Goal: Task Accomplishment & Management: Manage account settings

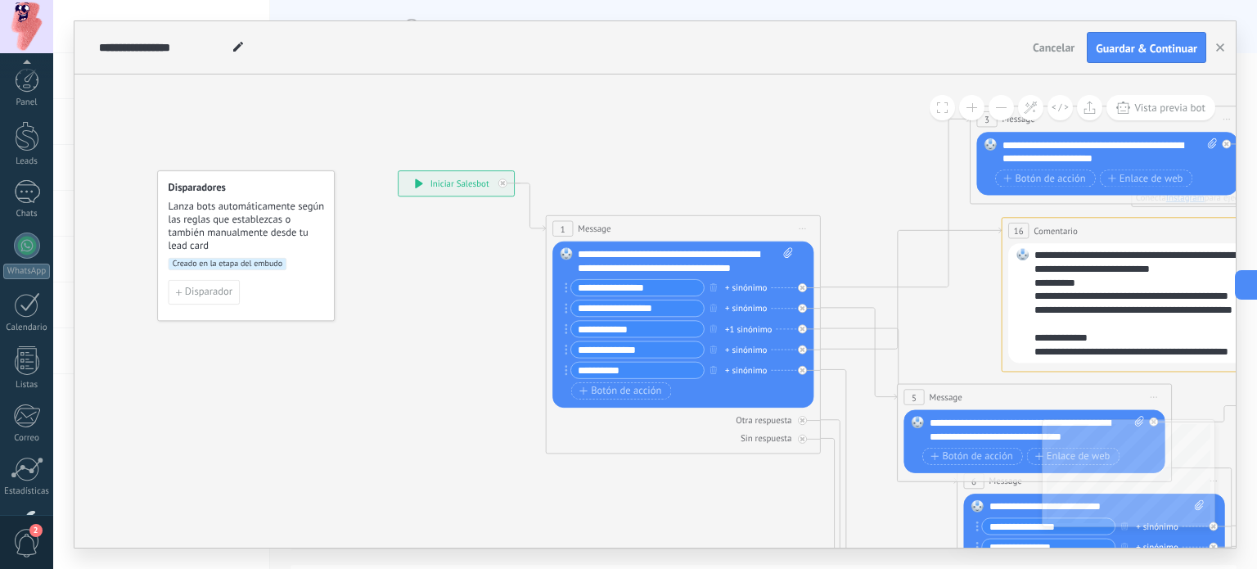
scroll to position [111, 0]
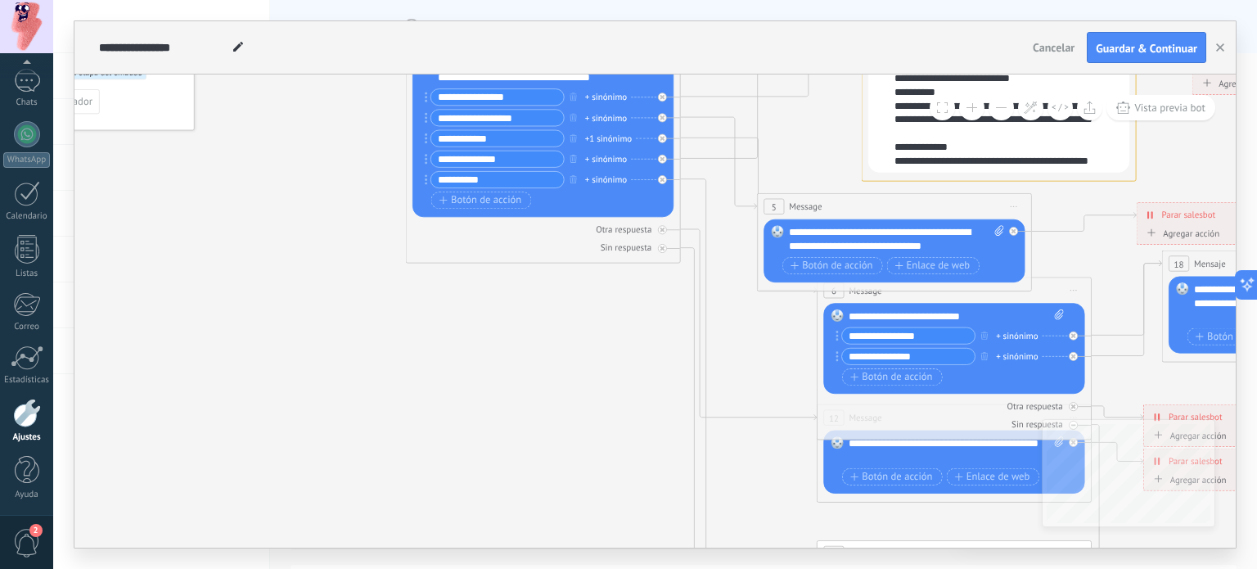
drag, startPoint x: 923, startPoint y: 467, endPoint x: 783, endPoint y: 435, distance: 143.7
click at [783, 435] on icon at bounding box center [1161, 402] width 2495 height 1660
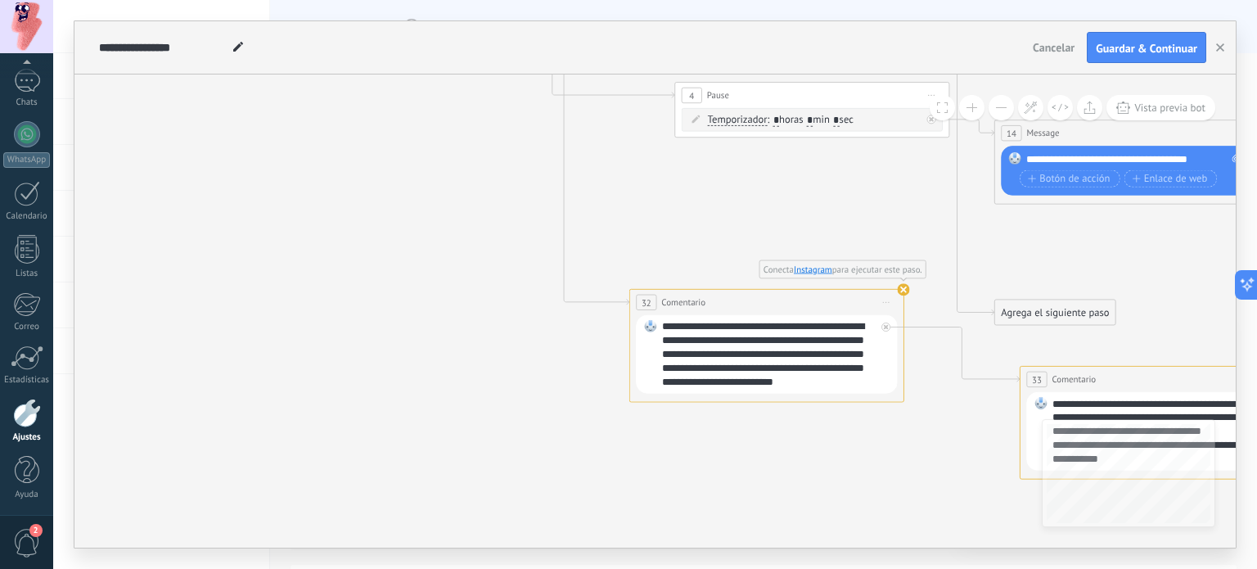
drag, startPoint x: 774, startPoint y: 301, endPoint x: 632, endPoint y: 196, distance: 176.8
click at [701, 381] on div "**********" at bounding box center [769, 354] width 214 height 69
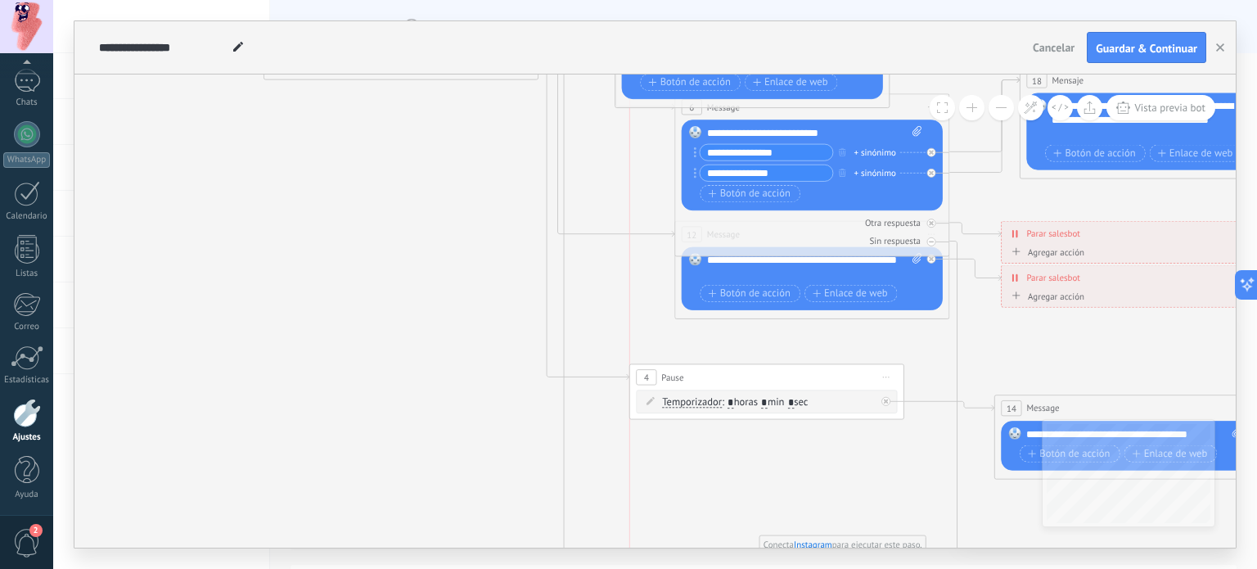
drag, startPoint x: 943, startPoint y: 358, endPoint x: 893, endPoint y: 365, distance: 50.5
click at [893, 365] on div "4 Pause ***** Iniciar vista previa aquí Cambiar nombre Duplicar [GEOGRAPHIC_DAT…" at bounding box center [766, 377] width 273 height 25
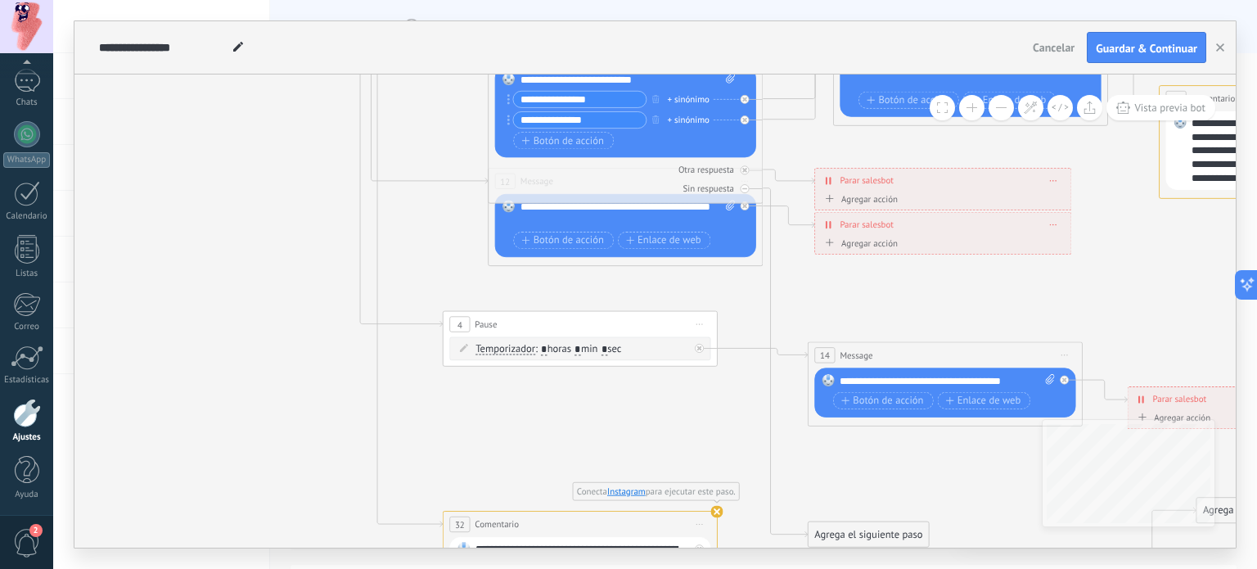
drag, startPoint x: 1170, startPoint y: 371, endPoint x: 984, endPoint y: 318, distance: 194.1
click at [984, 318] on icon at bounding box center [832, 189] width 2495 height 1709
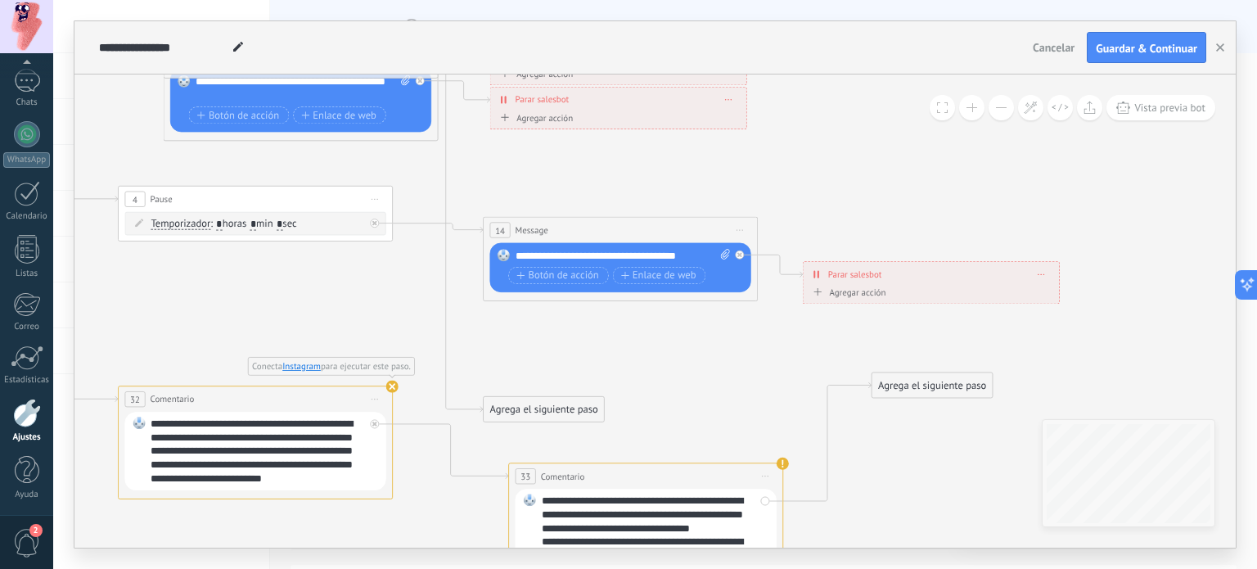
drag, startPoint x: 956, startPoint y: 326, endPoint x: 632, endPoint y: 201, distance: 347.5
click at [632, 201] on icon at bounding box center [508, 64] width 2495 height 1709
click at [630, 228] on div "14 Message ******* (a): Todos los contactos - canales seleccionados Todos los c…" at bounding box center [620, 230] width 273 height 25
click at [655, 228] on div "14 Message ******* (a): Todos los contactos - canales seleccionados Todos los c…" at bounding box center [620, 230] width 273 height 25
click at [744, 228] on span "Iniciar vista previa aquí Cambiar nombre Duplicar [GEOGRAPHIC_DATA]" at bounding box center [740, 230] width 22 height 20
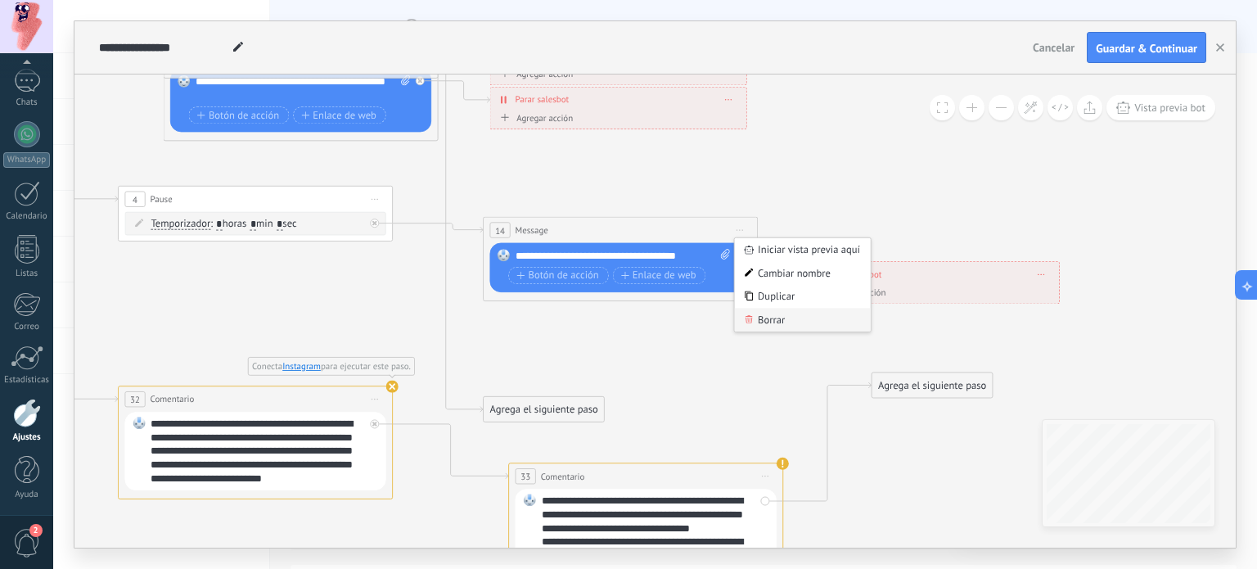
click at [783, 321] on div "Borrar" at bounding box center [803, 321] width 136 height 24
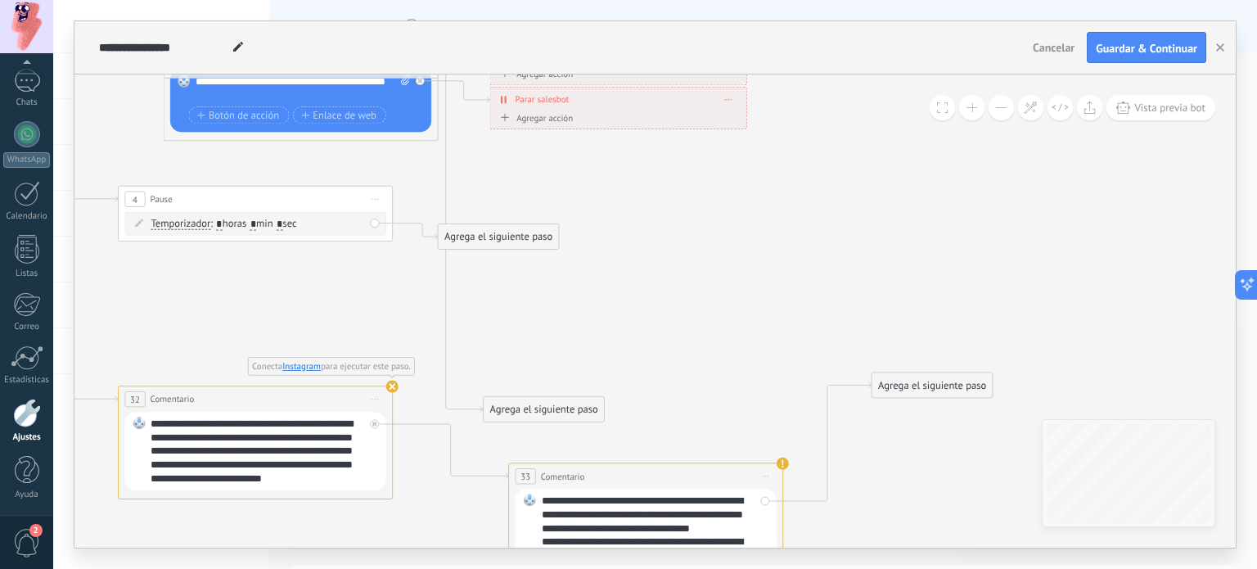
click at [329, 202] on div "4 Pause ***** Iniciar vista previa aquí Cambiar nombre Duplicar [GEOGRAPHIC_DAT…" at bounding box center [255, 199] width 273 height 25
click at [365, 204] on span "Iniciar vista previa aquí Cambiar nombre Duplicar [GEOGRAPHIC_DATA]" at bounding box center [375, 199] width 22 height 20
click at [426, 284] on div "Borrar" at bounding box center [438, 289] width 136 height 24
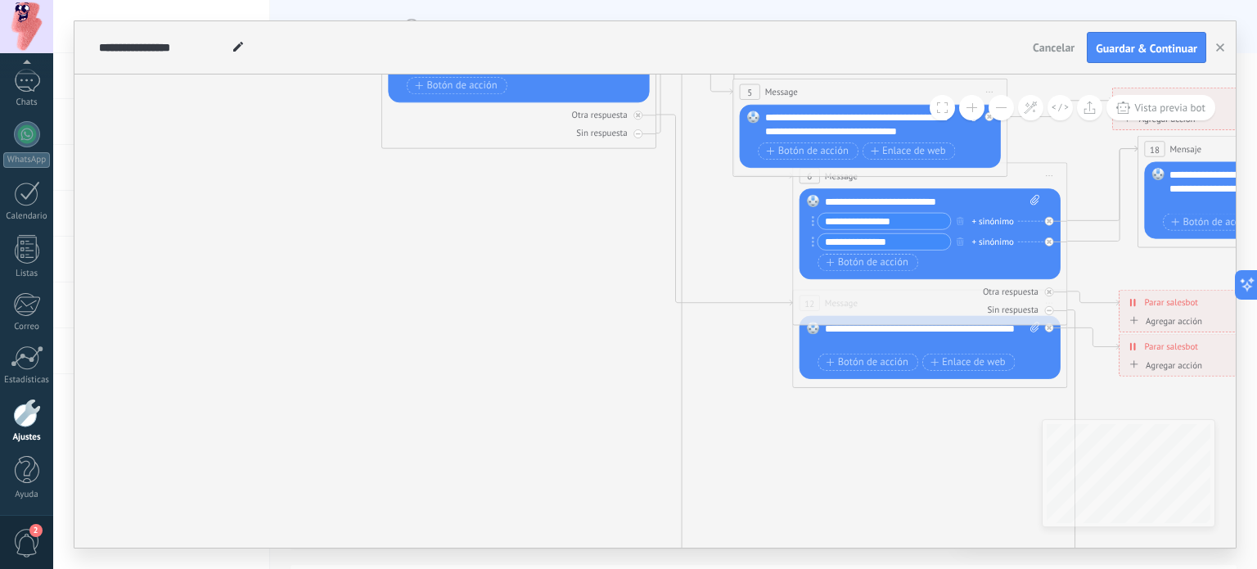
drag, startPoint x: 255, startPoint y: 241, endPoint x: 688, endPoint y: 294, distance: 435.3
click at [887, 489] on icon at bounding box center [1136, 311] width 2495 height 1709
click at [620, 109] on div "Otra respuesta" at bounding box center [601, 114] width 56 height 11
click at [609, 117] on div "Otra respuesta" at bounding box center [601, 114] width 56 height 11
click at [620, 115] on div "Otra respuesta" at bounding box center [601, 114] width 56 height 11
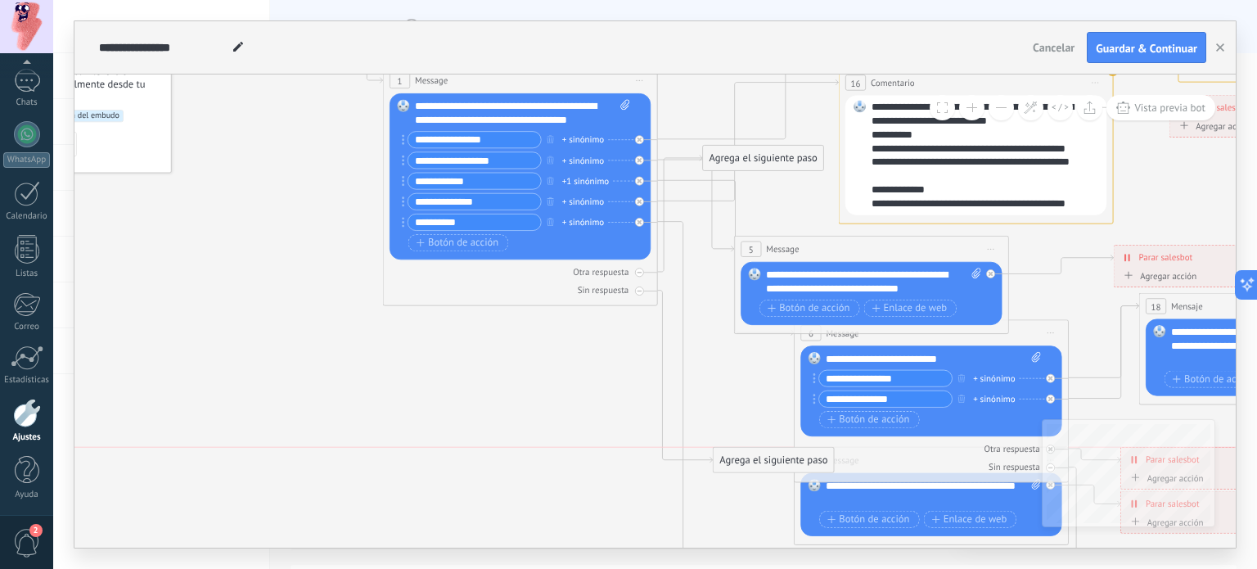
drag, startPoint x: 760, startPoint y: 120, endPoint x: 770, endPoint y: 453, distance: 332.5
click at [770, 453] on div "Agrega el siguiente paso" at bounding box center [774, 460] width 120 height 23
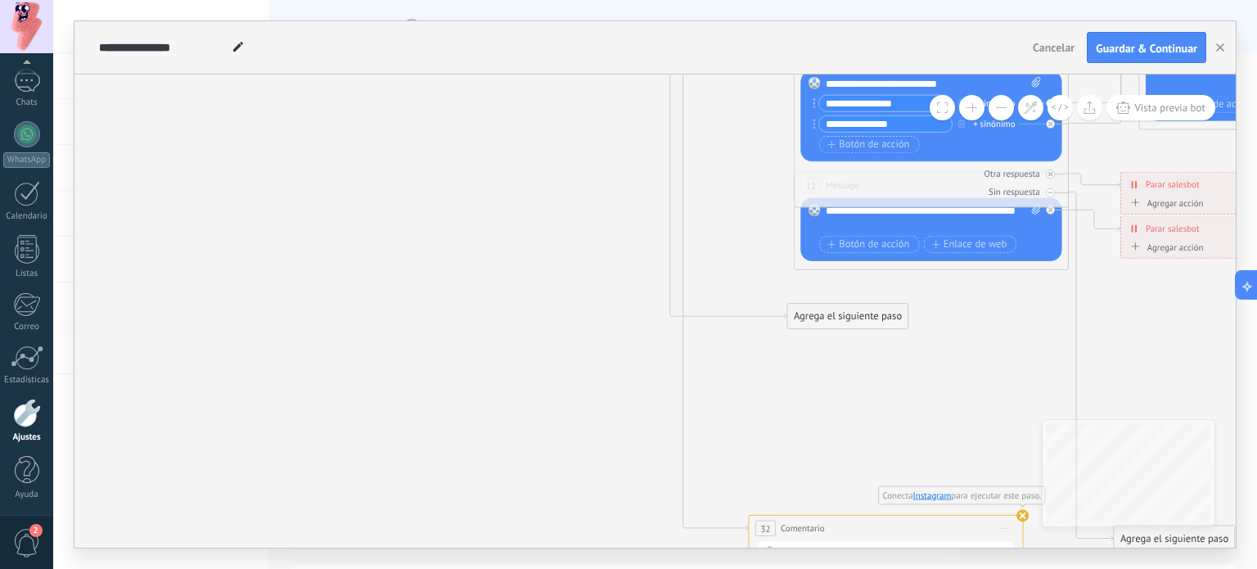
drag, startPoint x: 756, startPoint y: 178, endPoint x: 831, endPoint y: 309, distance: 151.4
click at [831, 309] on div "Agrega el siguiente paso" at bounding box center [847, 316] width 120 height 23
click at [831, 323] on div "Agrega el siguiente paso" at bounding box center [847, 316] width 120 height 23
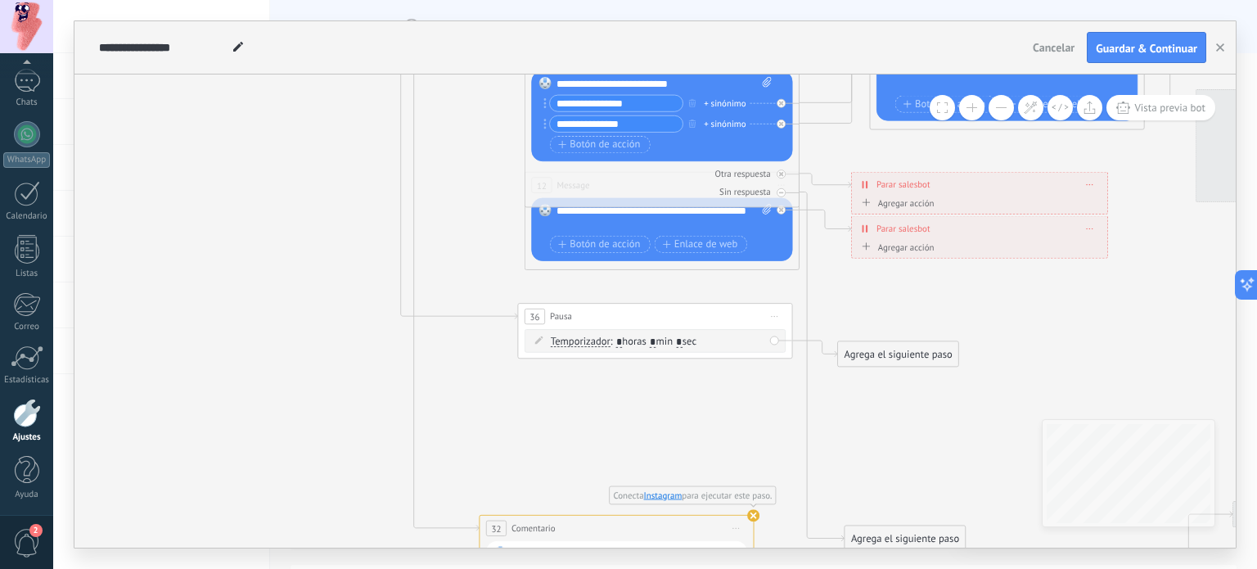
click at [783, 315] on span "Iniciar vista previa aquí Cambiar nombre Duplicar [GEOGRAPHIC_DATA]" at bounding box center [775, 317] width 22 height 20
click at [620, 287] on icon at bounding box center [869, 193] width 2495 height 1709
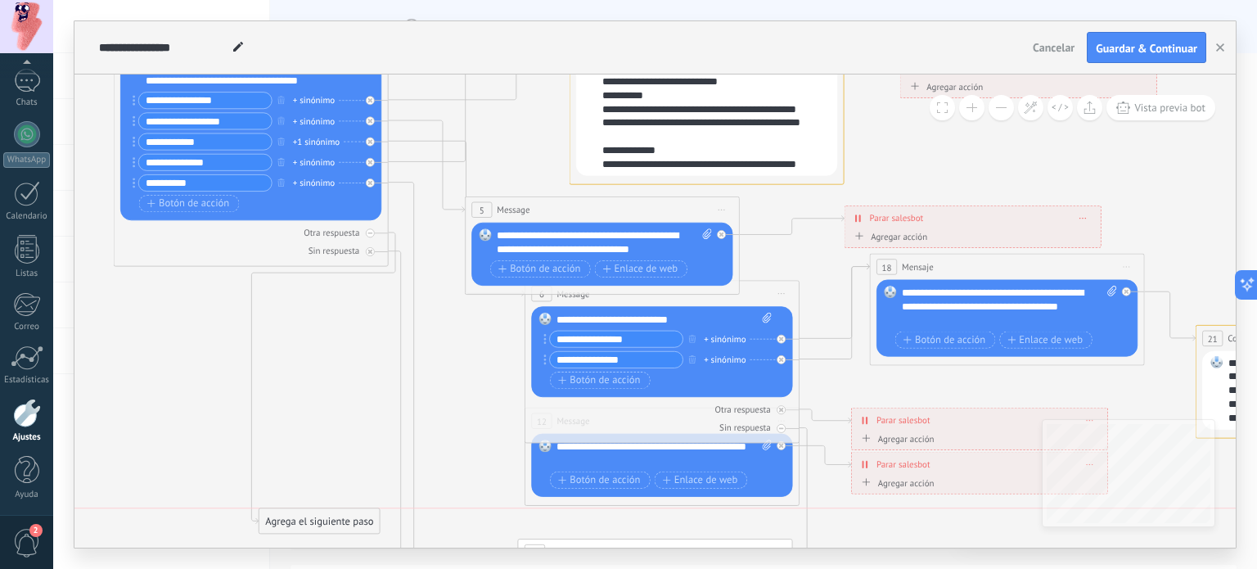
drag, startPoint x: 489, startPoint y: 129, endPoint x: 315, endPoint y: 526, distance: 434.3
click at [315, 526] on div "Agrega el siguiente paso" at bounding box center [319, 521] width 120 height 23
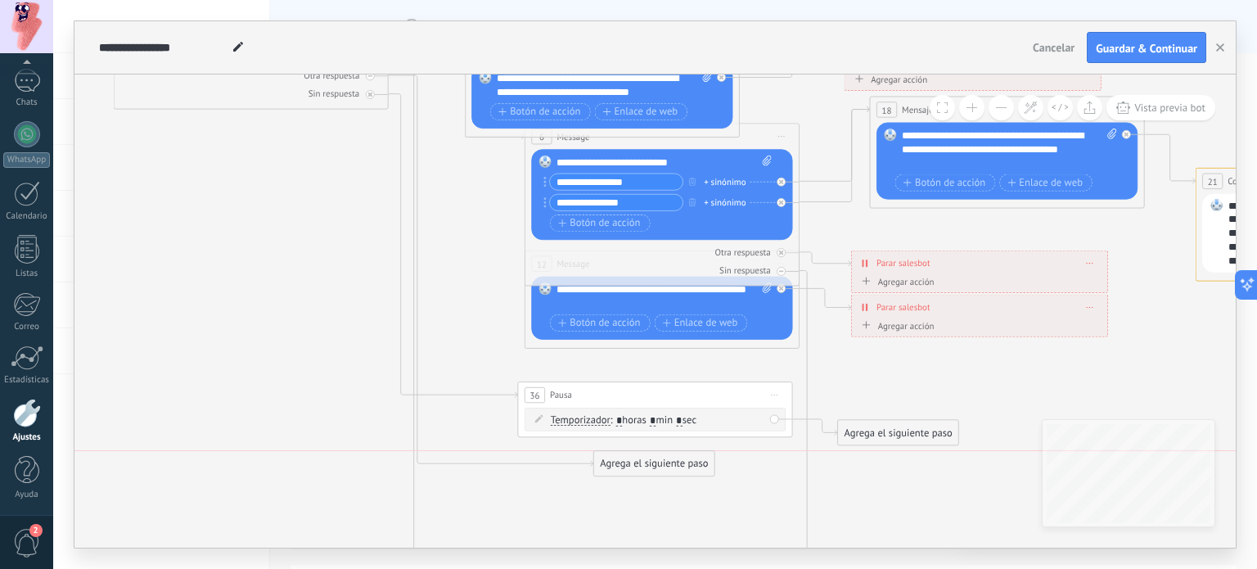
drag, startPoint x: 354, startPoint y: 356, endPoint x: 689, endPoint y: 453, distance: 349.2
click at [689, 453] on div "Agrega el siguiente paso" at bounding box center [654, 464] width 120 height 23
click at [672, 470] on div "Agrega el siguiente paso" at bounding box center [654, 464] width 120 height 23
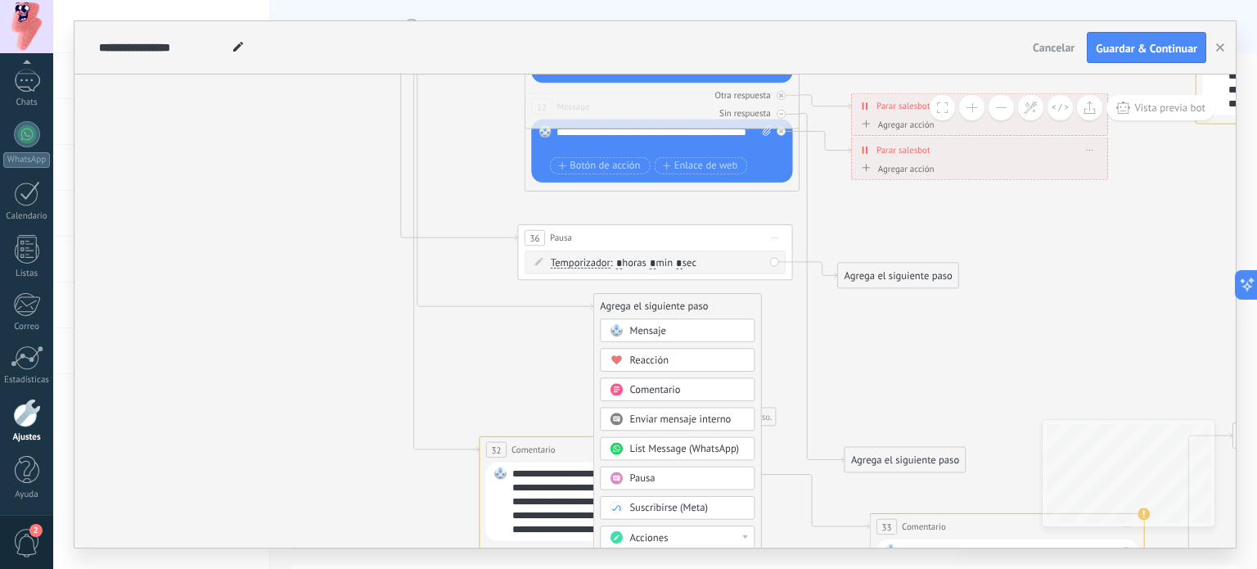
click at [846, 566] on div "**********" at bounding box center [655, 284] width 1204 height 569
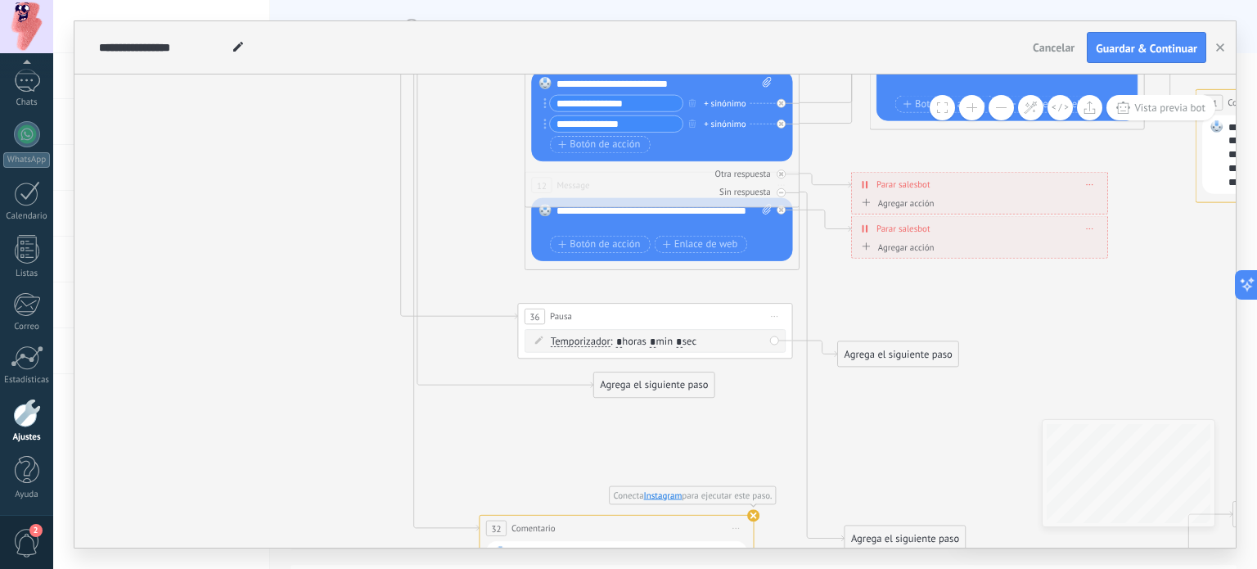
click at [774, 316] on icon at bounding box center [774, 317] width 7 height 2
click at [678, 374] on div "Agrega el siguiente paso" at bounding box center [654, 385] width 120 height 23
click at [676, 413] on div "Mensaje" at bounding box center [686, 410] width 115 height 14
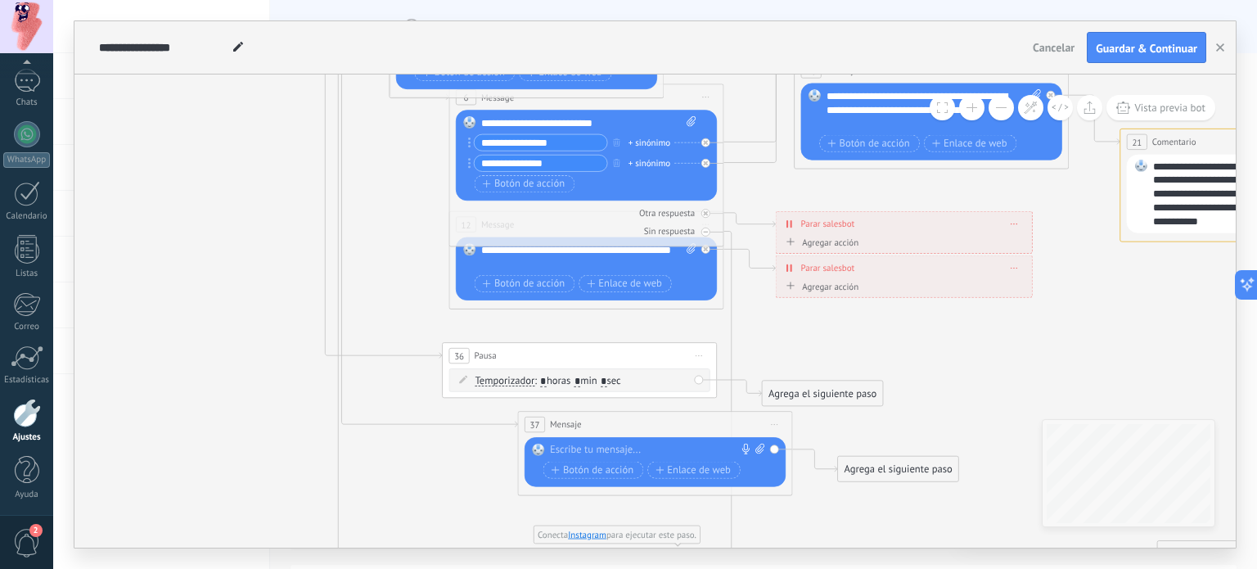
click at [593, 450] on div at bounding box center [652, 451] width 204 height 14
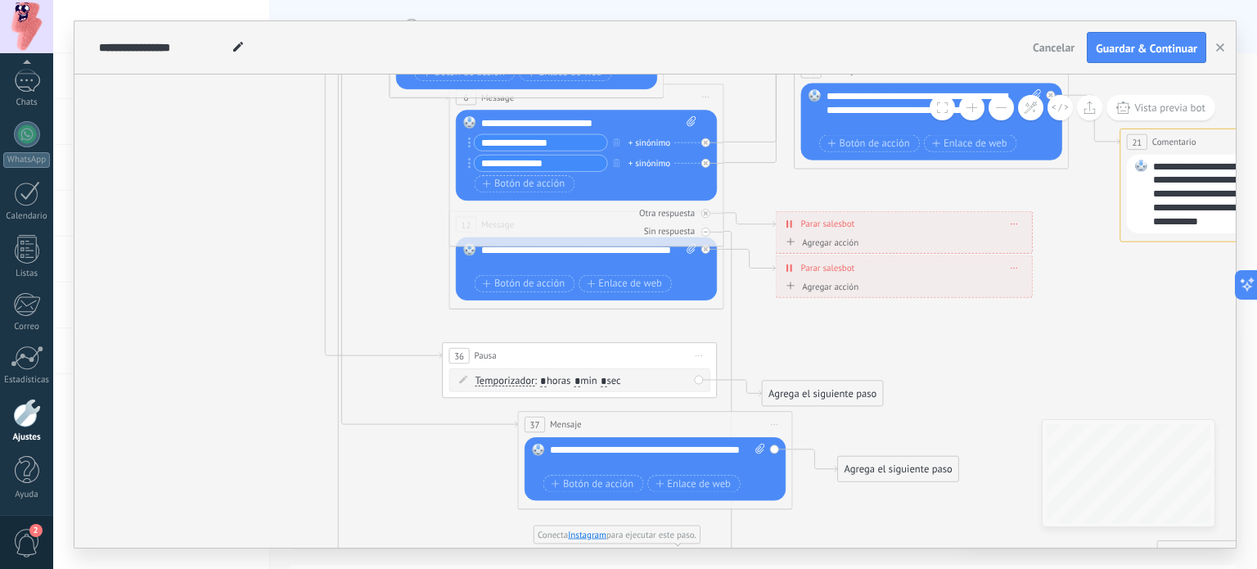
click at [881, 470] on div "Agrega el siguiente paso" at bounding box center [898, 469] width 120 height 23
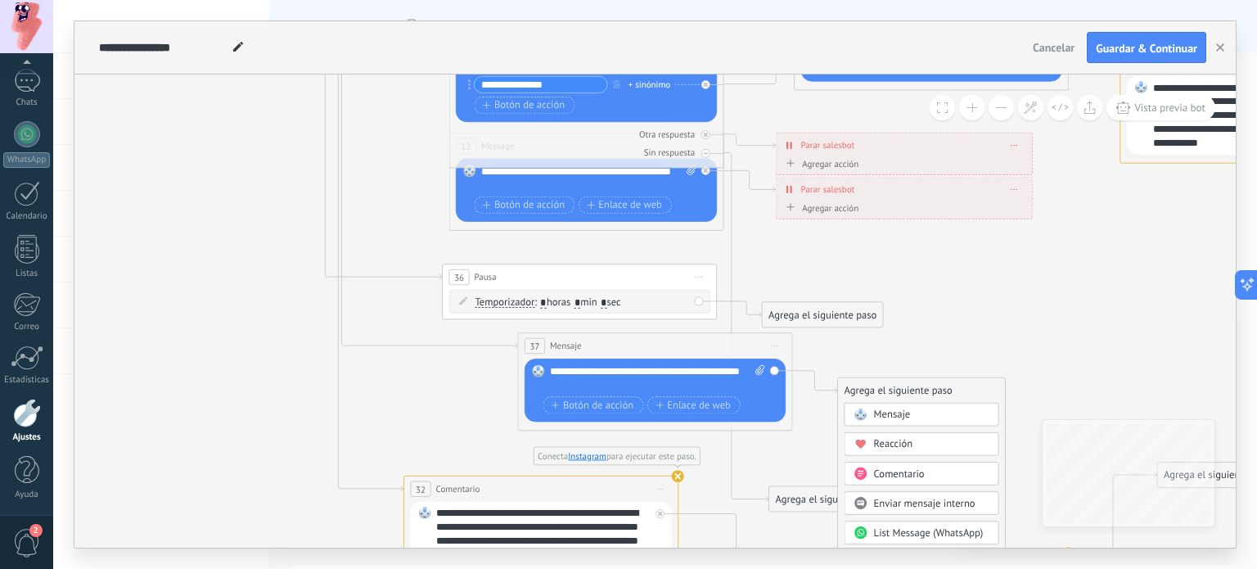
click at [894, 467] on span "Comentario" at bounding box center [899, 473] width 51 height 13
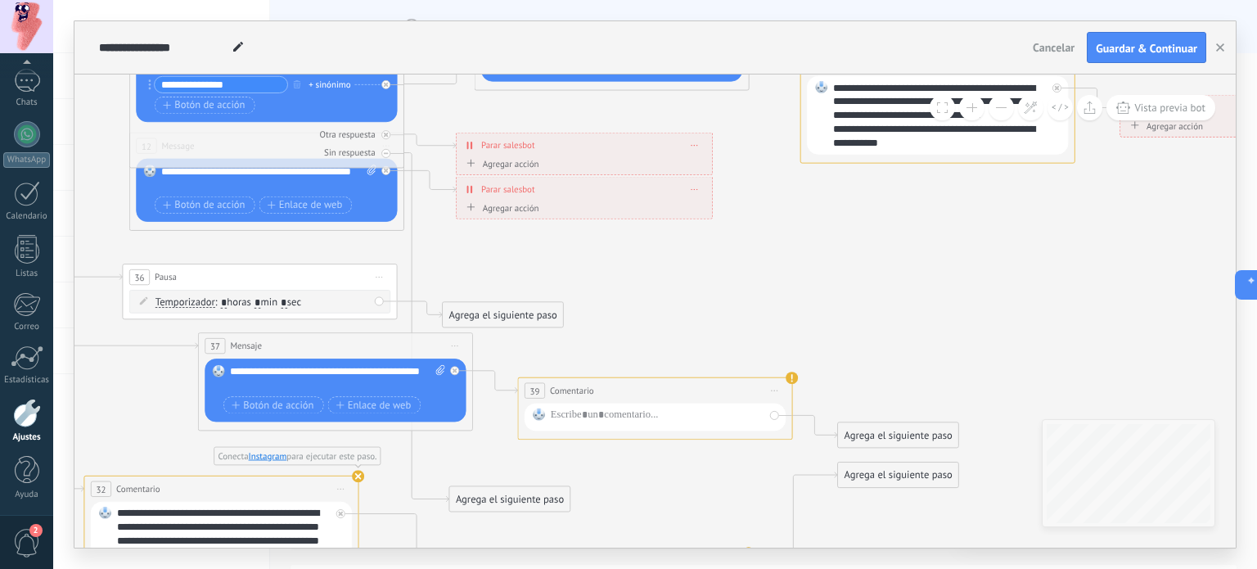
click at [686, 433] on div "**********" at bounding box center [655, 408] width 275 height 62
click at [666, 406] on div at bounding box center [655, 418] width 261 height 28
click at [656, 418] on div at bounding box center [658, 417] width 214 height 18
click at [948, 138] on div "**********" at bounding box center [940, 115] width 214 height 69
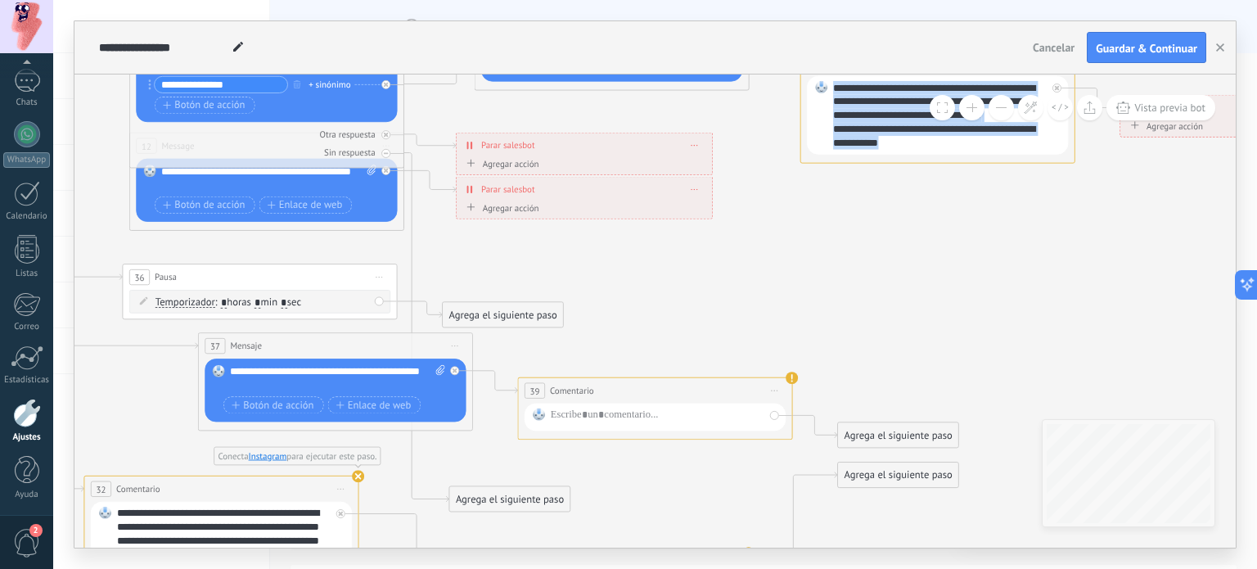
drag, startPoint x: 944, startPoint y: 147, endPoint x: 812, endPoint y: 79, distance: 148.3
click at [812, 79] on div "**********" at bounding box center [937, 115] width 261 height 79
copy div "**********"
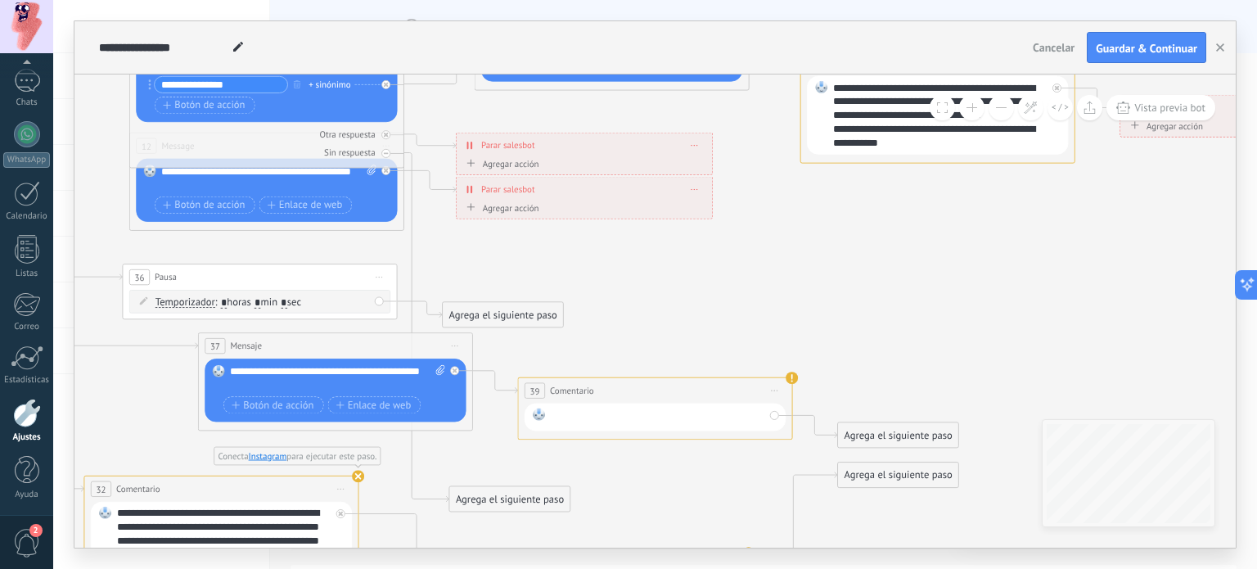
click at [593, 411] on div at bounding box center [658, 417] width 214 height 18
paste div
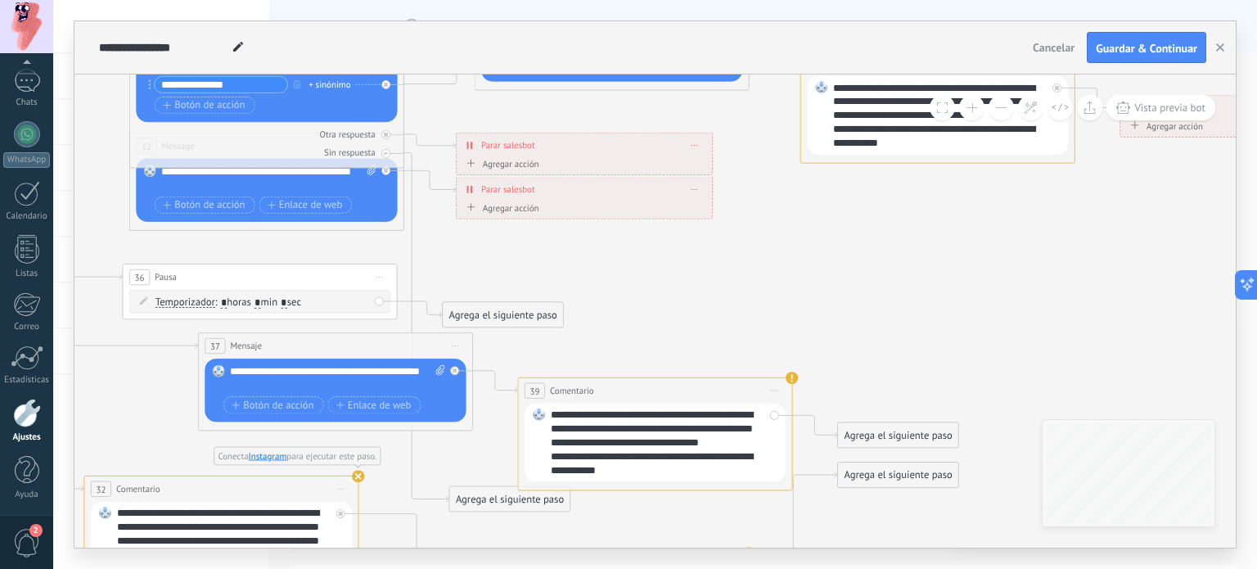
click at [796, 297] on icon at bounding box center [473, 154] width 2495 height 1709
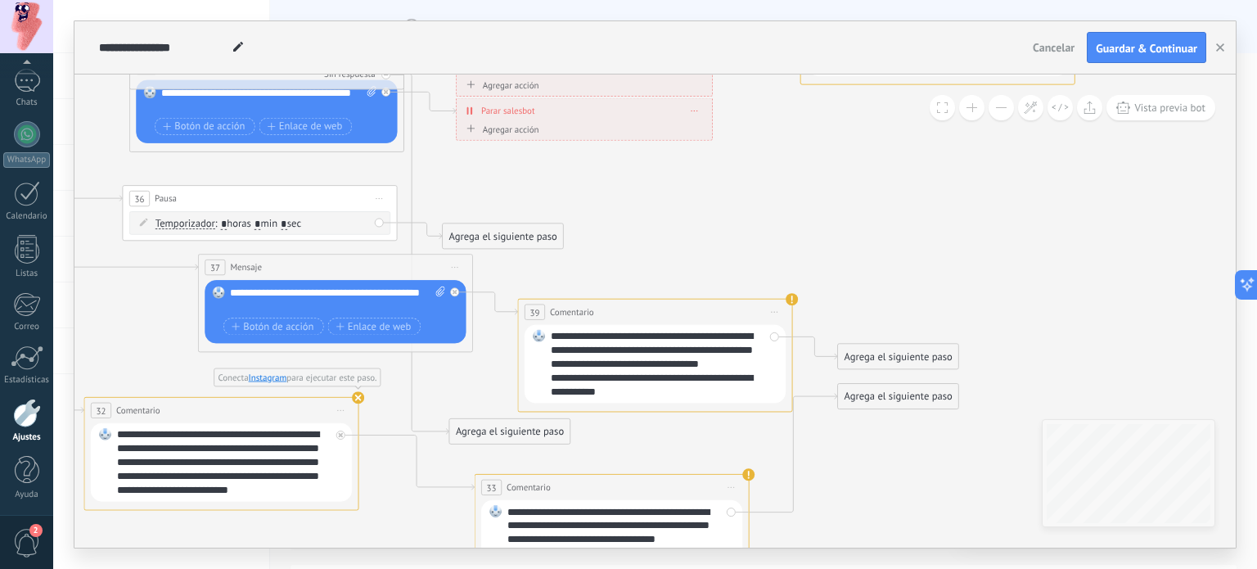
click at [909, 346] on div "Agrega el siguiente paso" at bounding box center [898, 356] width 120 height 23
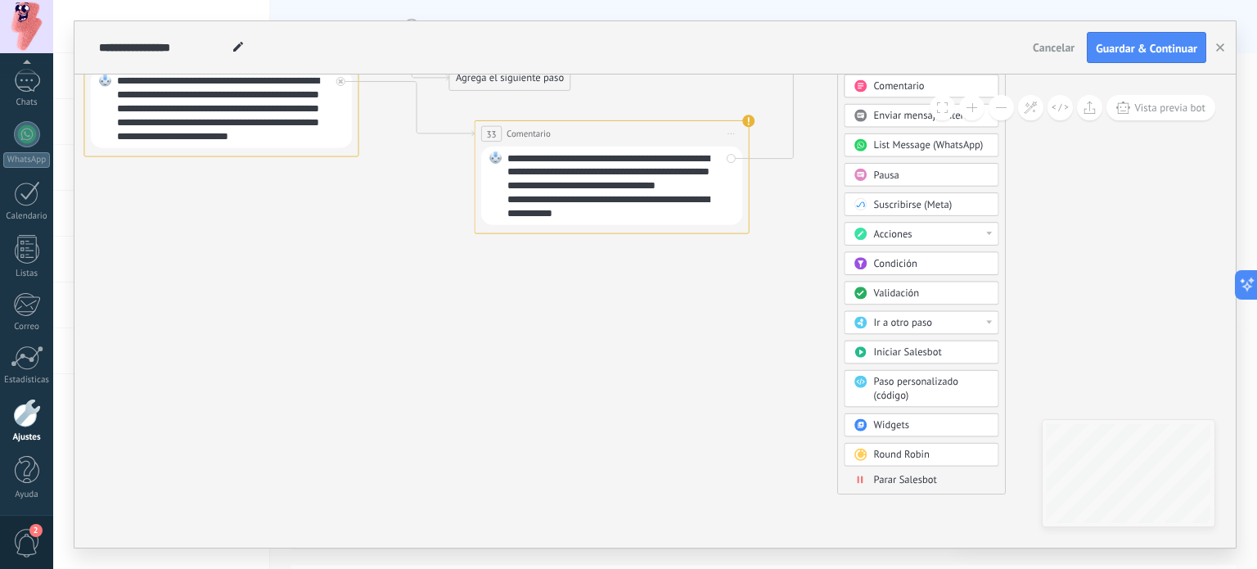
click at [901, 476] on span "Parar Salesbot" at bounding box center [905, 479] width 63 height 13
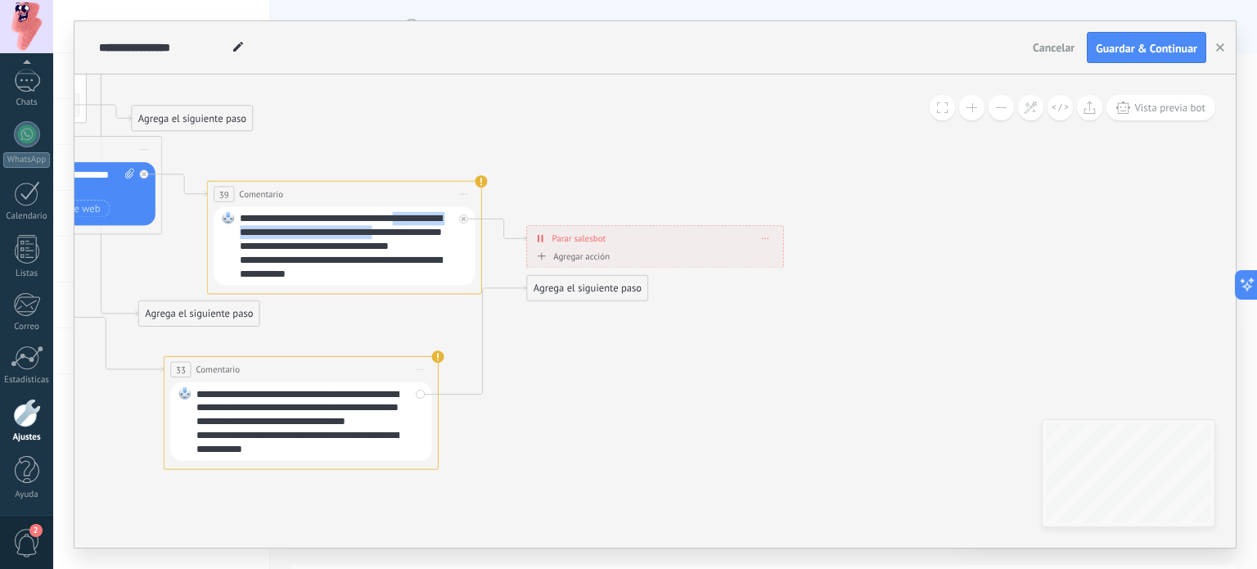
drag, startPoint x: 401, startPoint y: 237, endPoint x: 395, endPoint y: 186, distance: 51.9
click at [395, 186] on div "**********" at bounding box center [344, 238] width 275 height 114
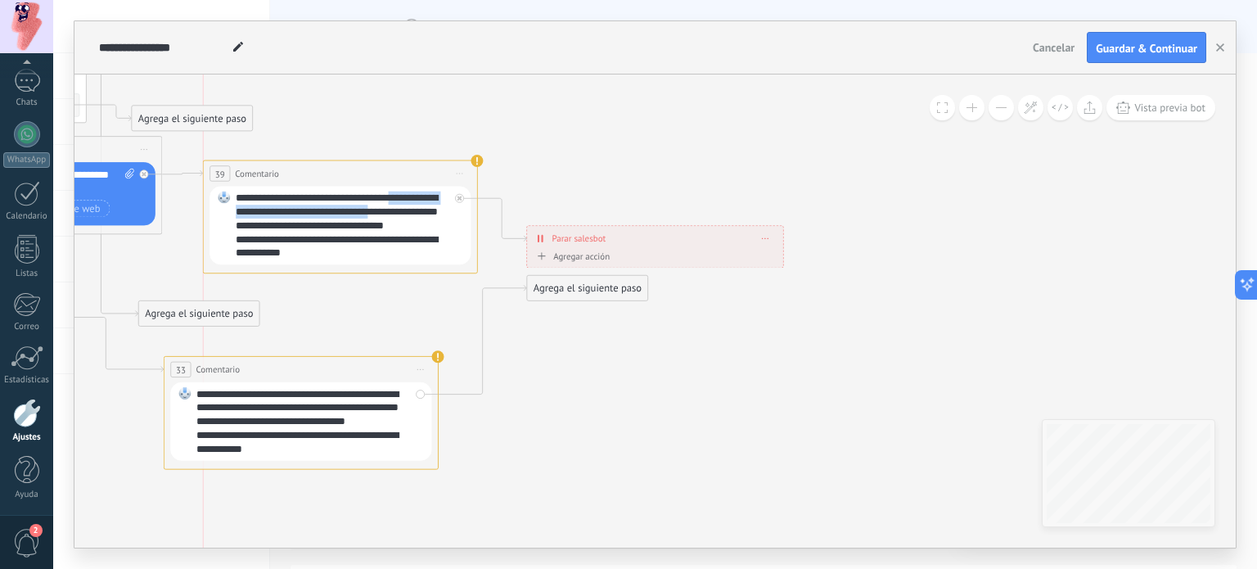
drag, startPoint x: 390, startPoint y: 191, endPoint x: 389, endPoint y: 169, distance: 21.3
click at [389, 169] on div "**********" at bounding box center [340, 173] width 273 height 25
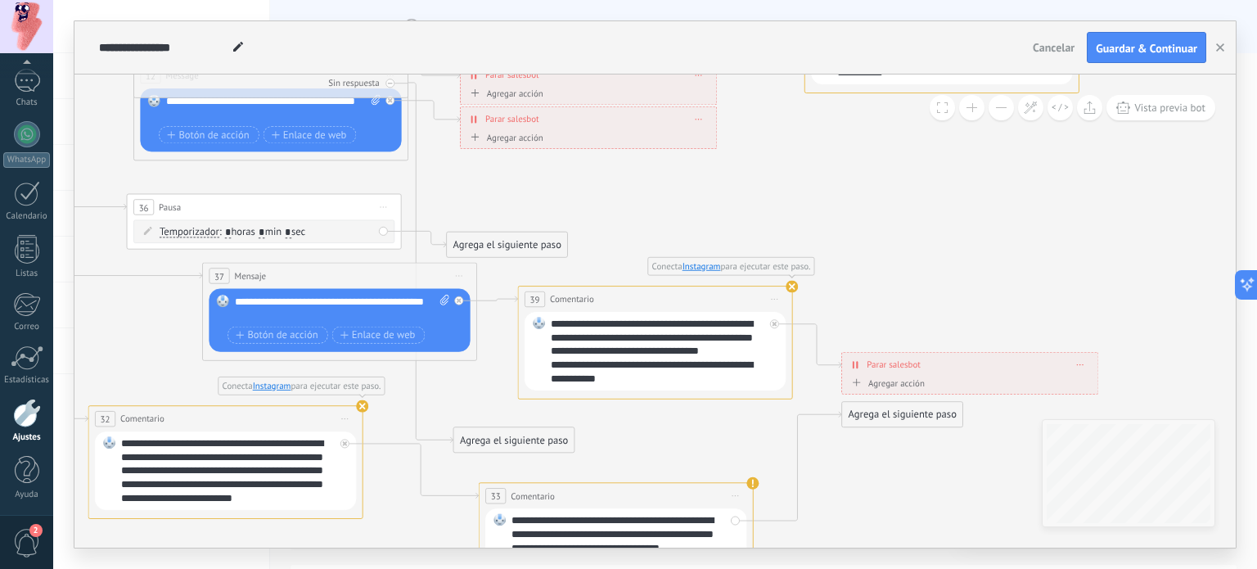
drag, startPoint x: 602, startPoint y: 106, endPoint x: 918, endPoint y: 272, distance: 355.9
click at [918, 272] on icon at bounding box center [478, 84] width 2495 height 1709
click at [1122, 48] on span "Guardar & Continuar" at bounding box center [1146, 48] width 101 height 11
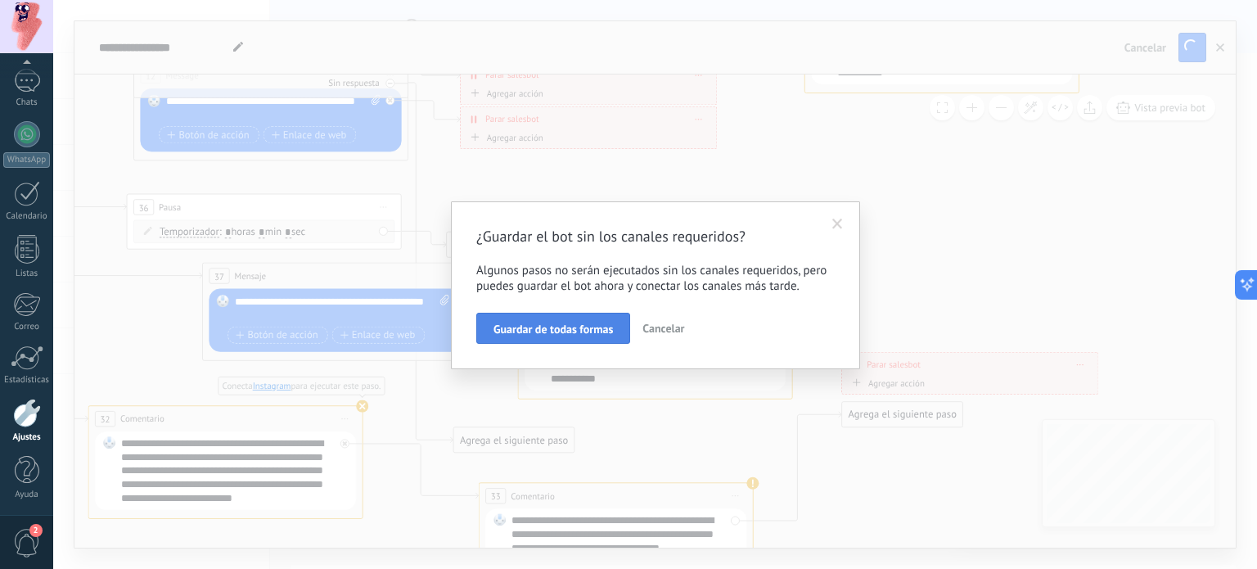
click at [557, 327] on span "Guardar de todas formas" at bounding box center [554, 328] width 120 height 11
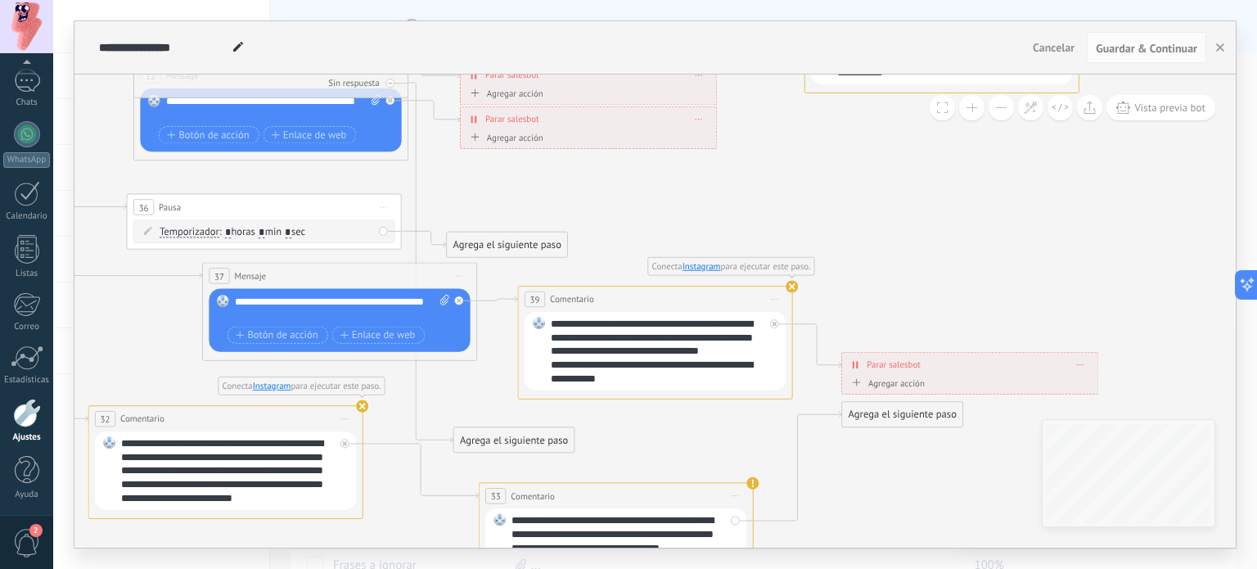
click at [938, 178] on icon at bounding box center [478, 84] width 2495 height 1709
click at [1119, 49] on span "Guardar & Continuar" at bounding box center [1146, 48] width 101 height 11
click at [236, 50] on use at bounding box center [238, 47] width 10 height 10
type input "**********"
click at [487, 146] on span "Agregar acción" at bounding box center [505, 141] width 76 height 16
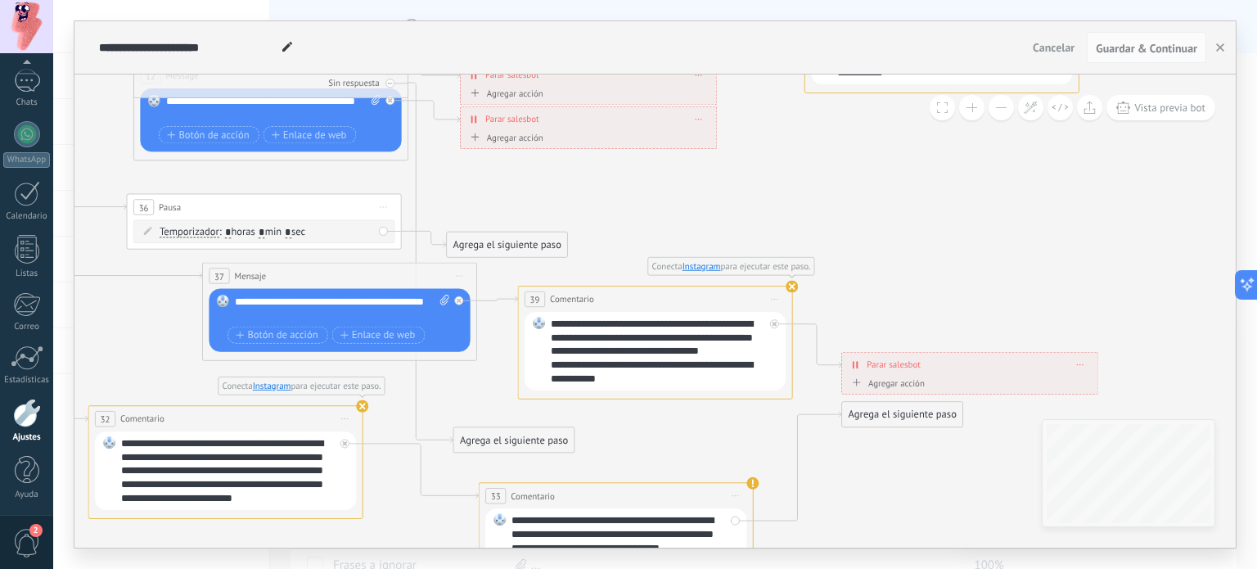
click at [487, 146] on button "Conversación marcada como cerrada" at bounding box center [546, 137] width 172 height 25
click at [484, 194] on icon at bounding box center [478, 84] width 2495 height 1709
click at [1254, 268] on div "**********" at bounding box center [655, 284] width 1204 height 569
click at [1245, 273] on button at bounding box center [1243, 284] width 29 height 29
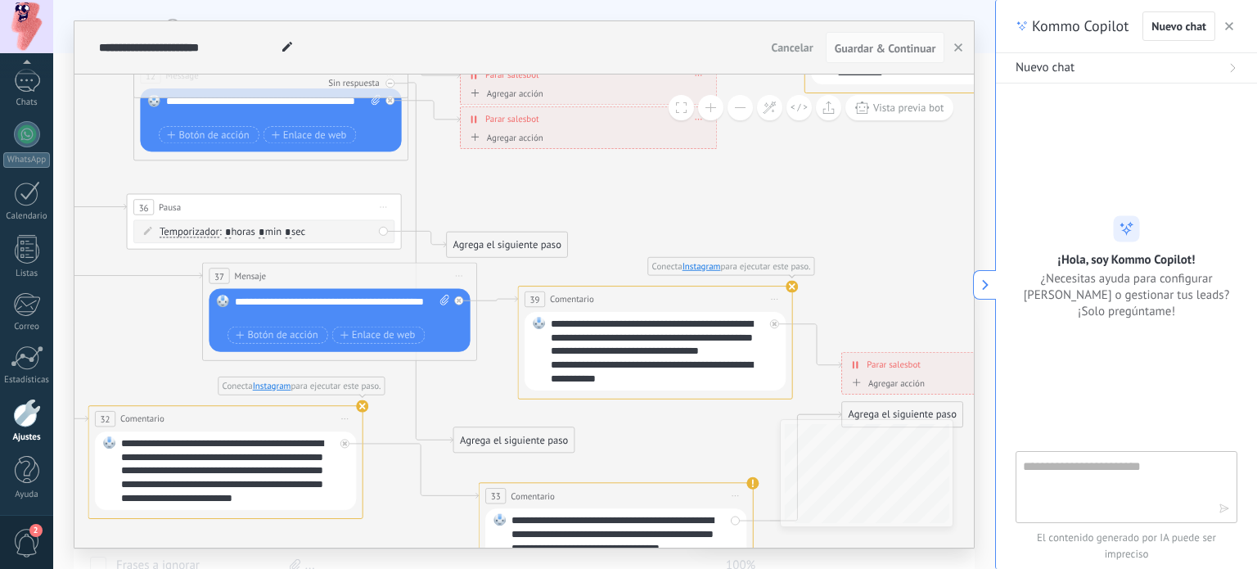
click at [990, 291] on button at bounding box center [984, 284] width 23 height 29
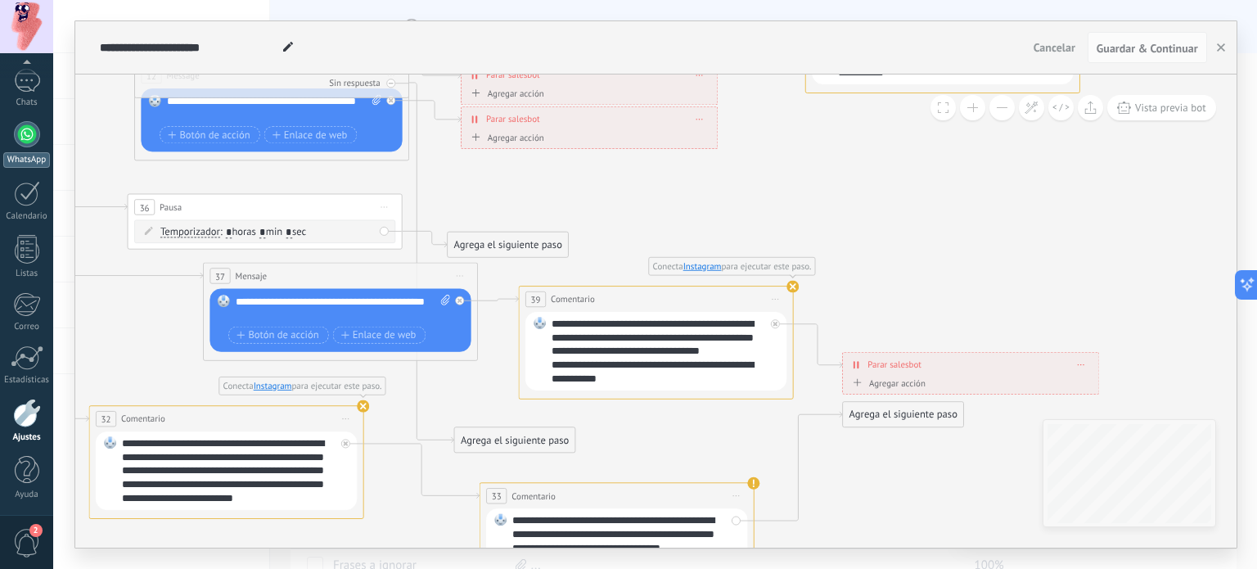
click at [35, 133] on div at bounding box center [27, 134] width 26 height 26
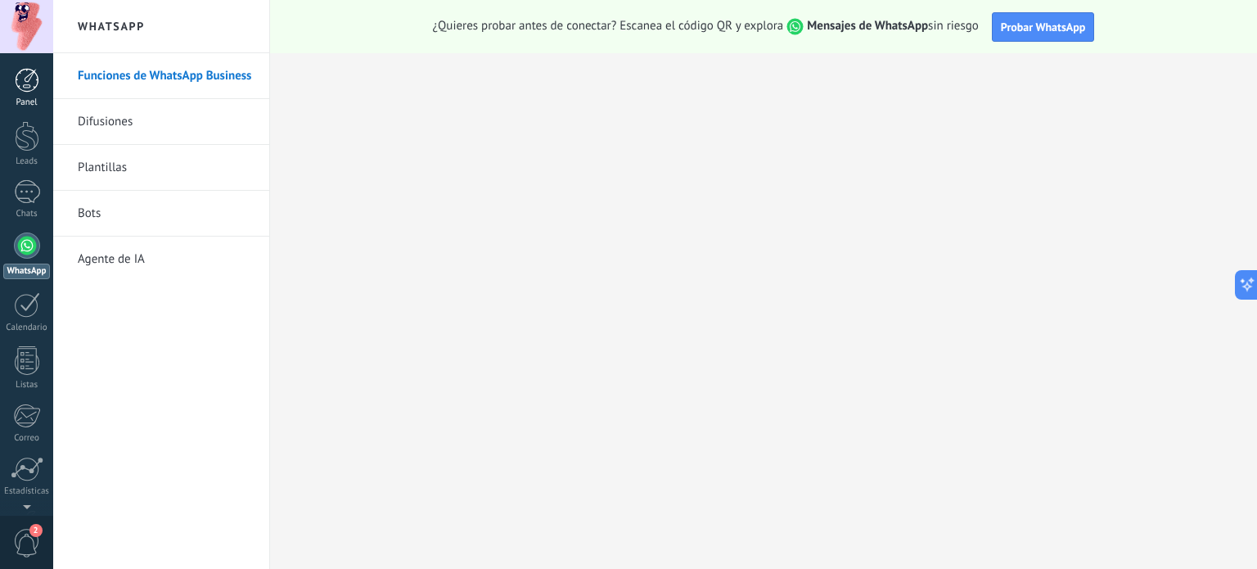
click at [13, 88] on link "Panel" at bounding box center [26, 88] width 53 height 40
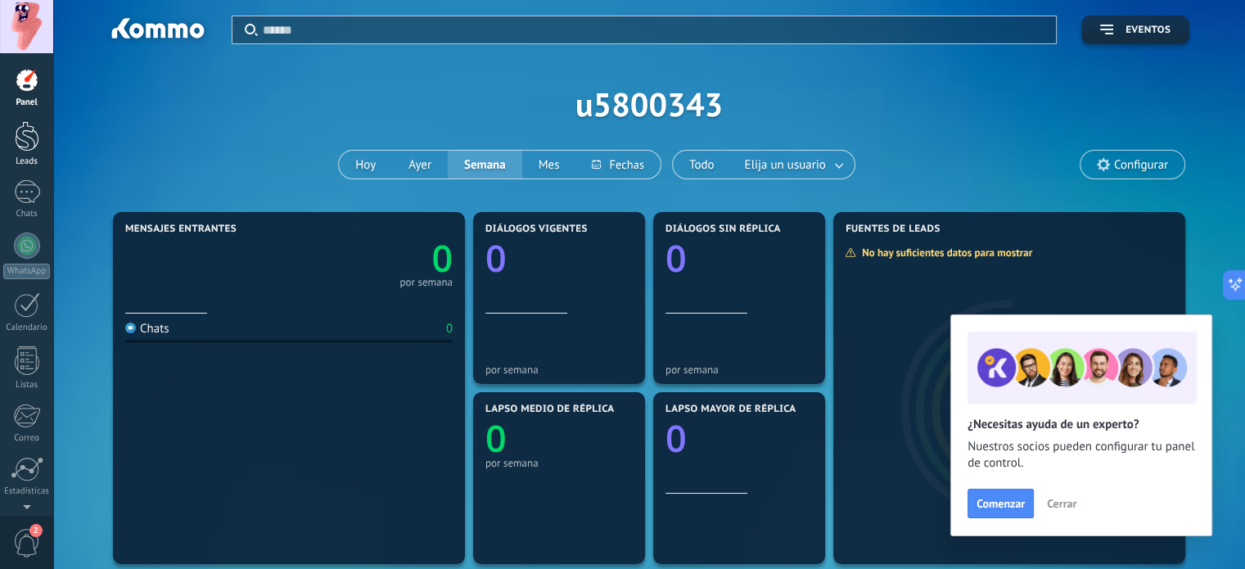
click at [24, 138] on div at bounding box center [27, 136] width 25 height 30
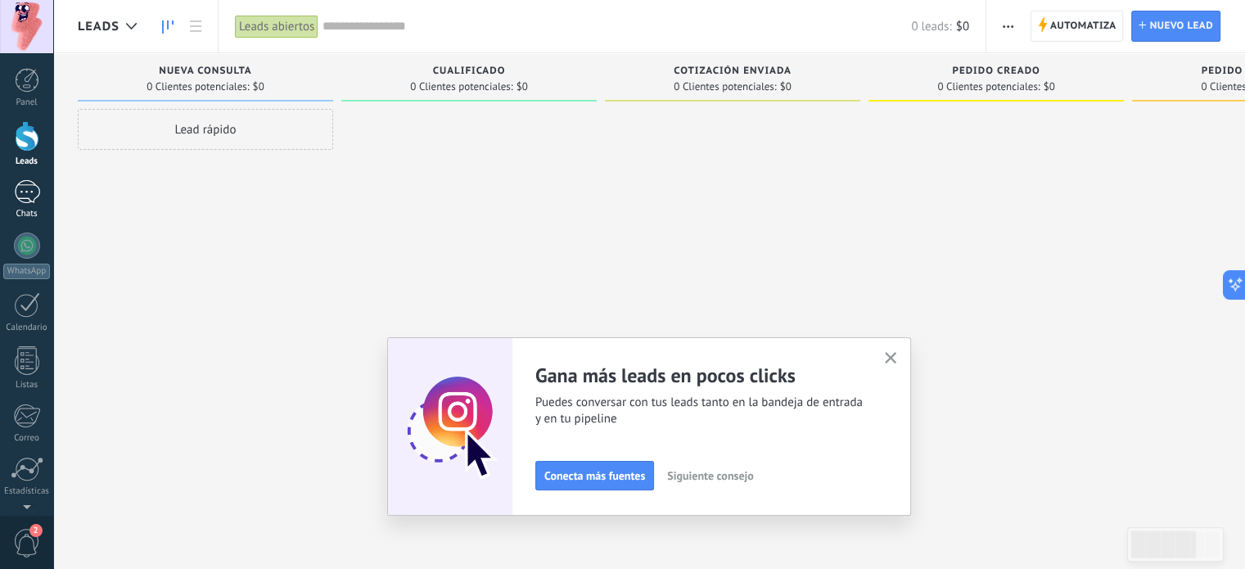
click at [23, 195] on div at bounding box center [27, 192] width 26 height 24
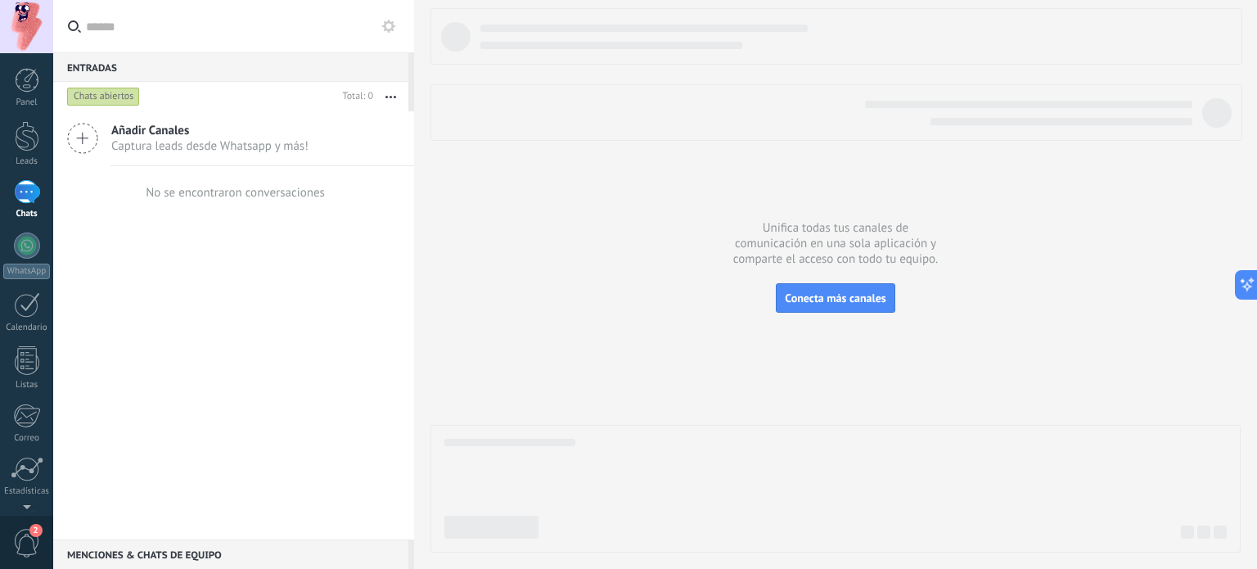
click at [26, 537] on span "2" at bounding box center [27, 543] width 28 height 29
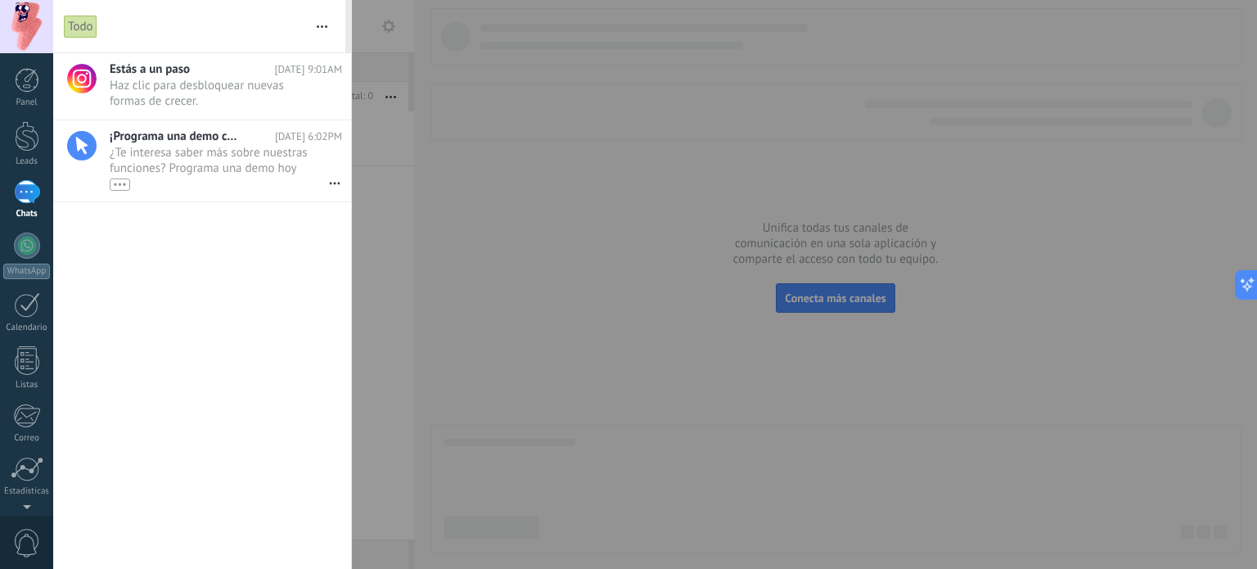
click at [460, 241] on div at bounding box center [628, 284] width 1257 height 569
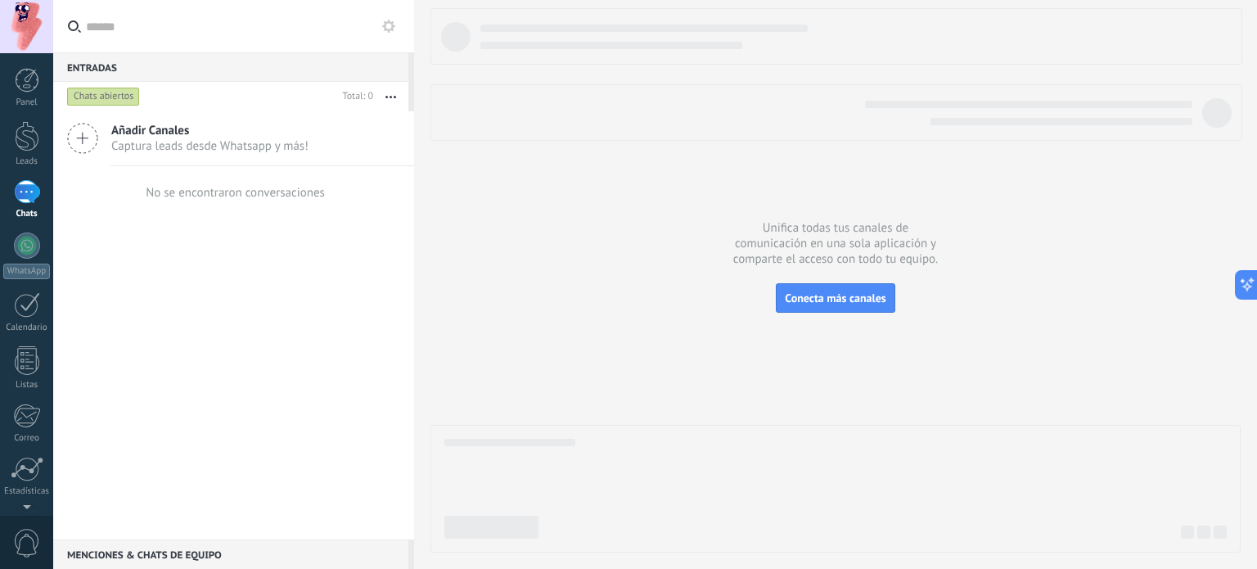
click at [26, 32] on div at bounding box center [26, 26] width 53 height 53
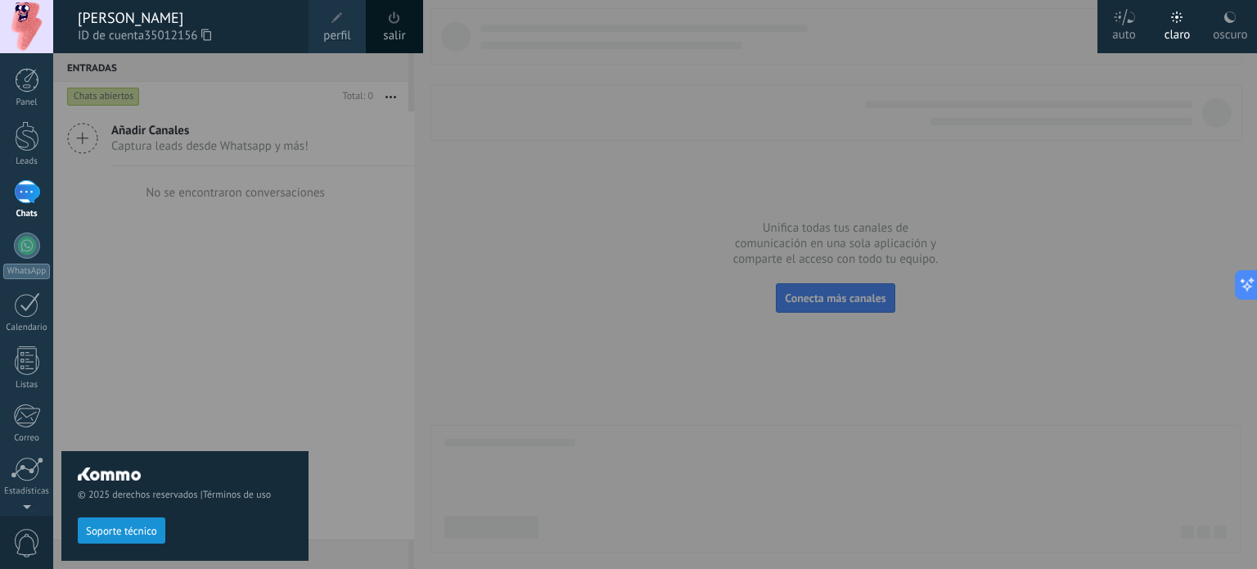
click at [143, 25] on div "[PERSON_NAME]" at bounding box center [185, 18] width 214 height 18
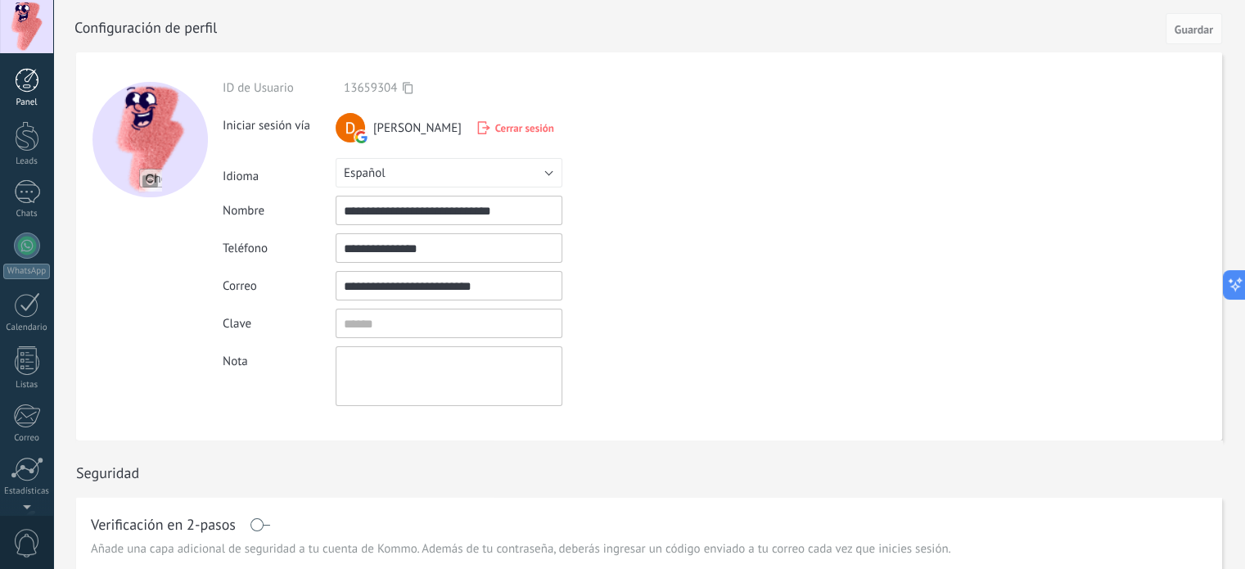
click at [26, 78] on div at bounding box center [27, 80] width 25 height 25
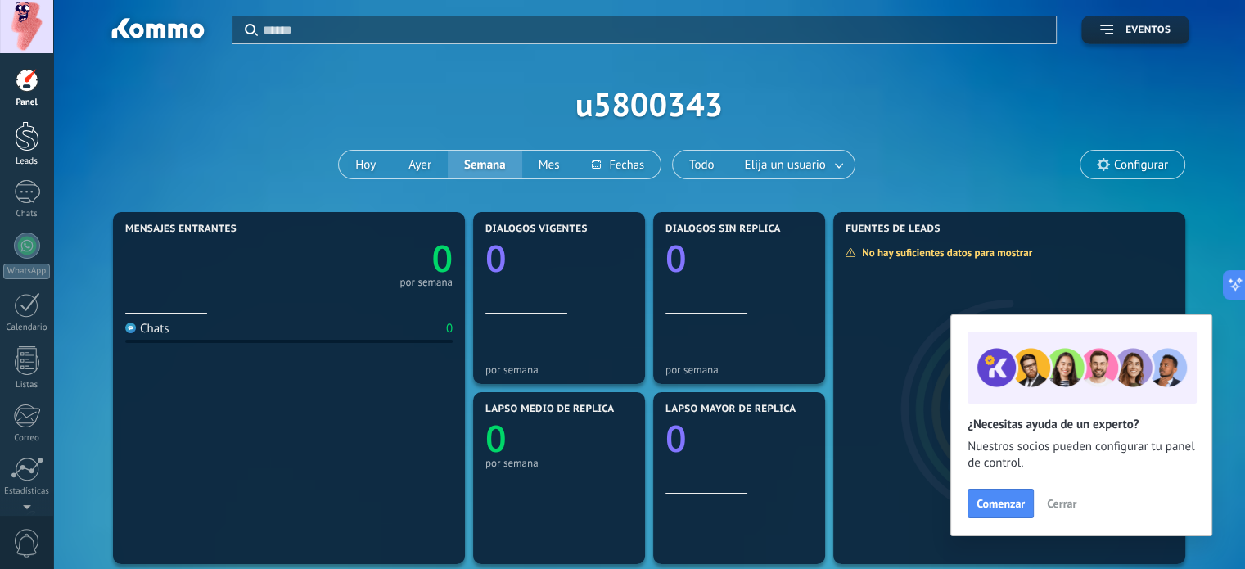
click at [16, 134] on div at bounding box center [27, 136] width 25 height 30
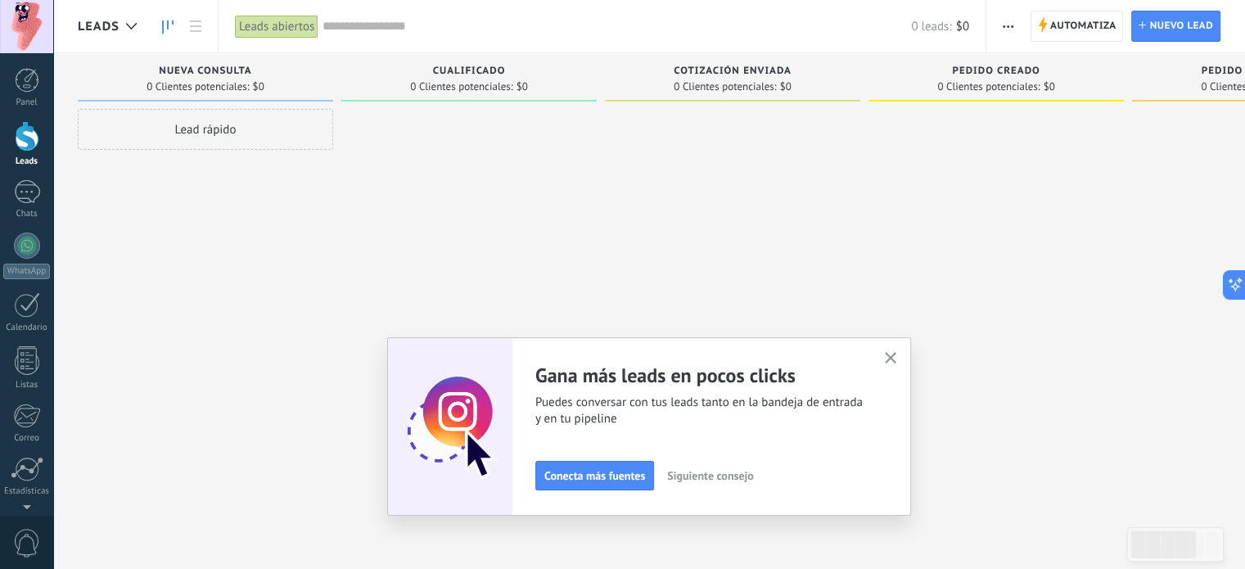
click at [901, 354] on button "button" at bounding box center [891, 359] width 20 height 22
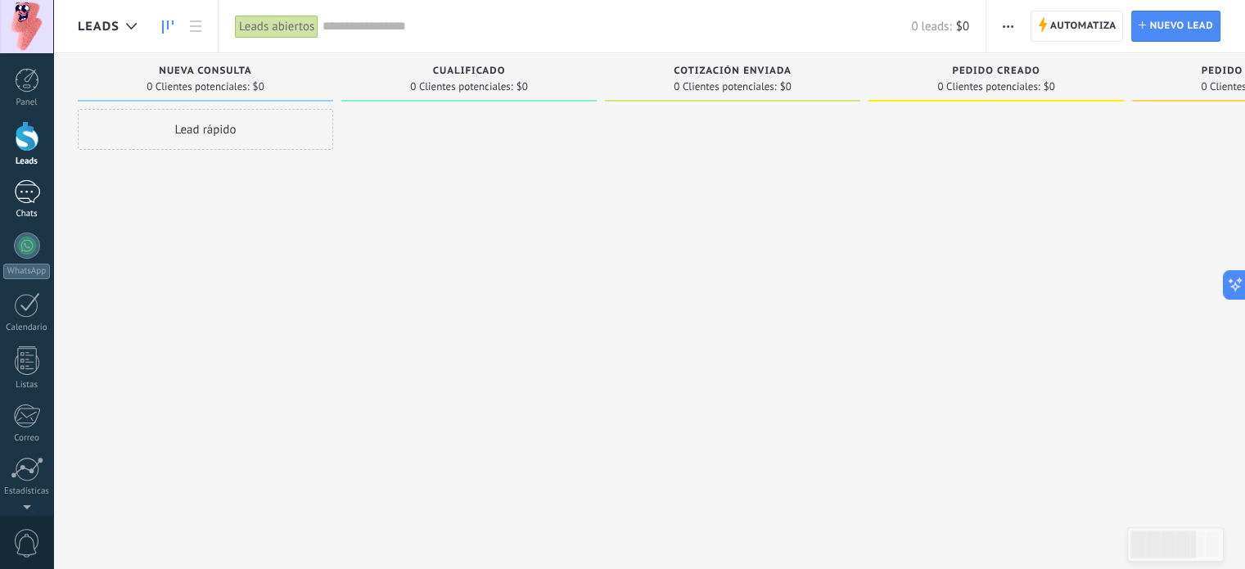
click at [9, 207] on link "Chats" at bounding box center [26, 199] width 53 height 39
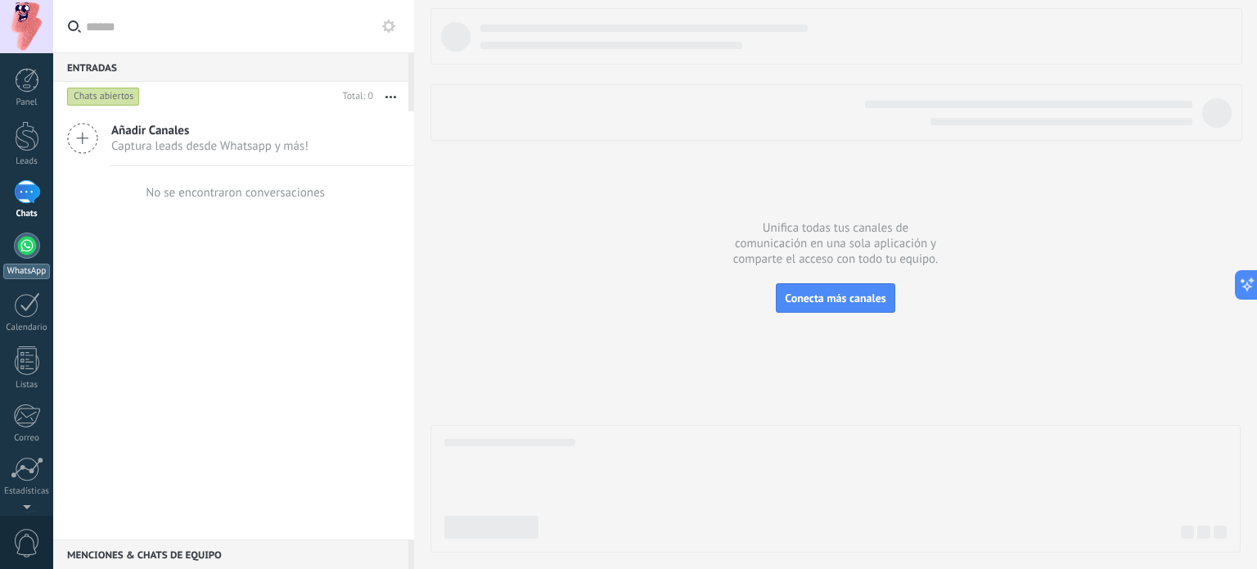
click at [16, 254] on link "WhatsApp" at bounding box center [26, 255] width 53 height 47
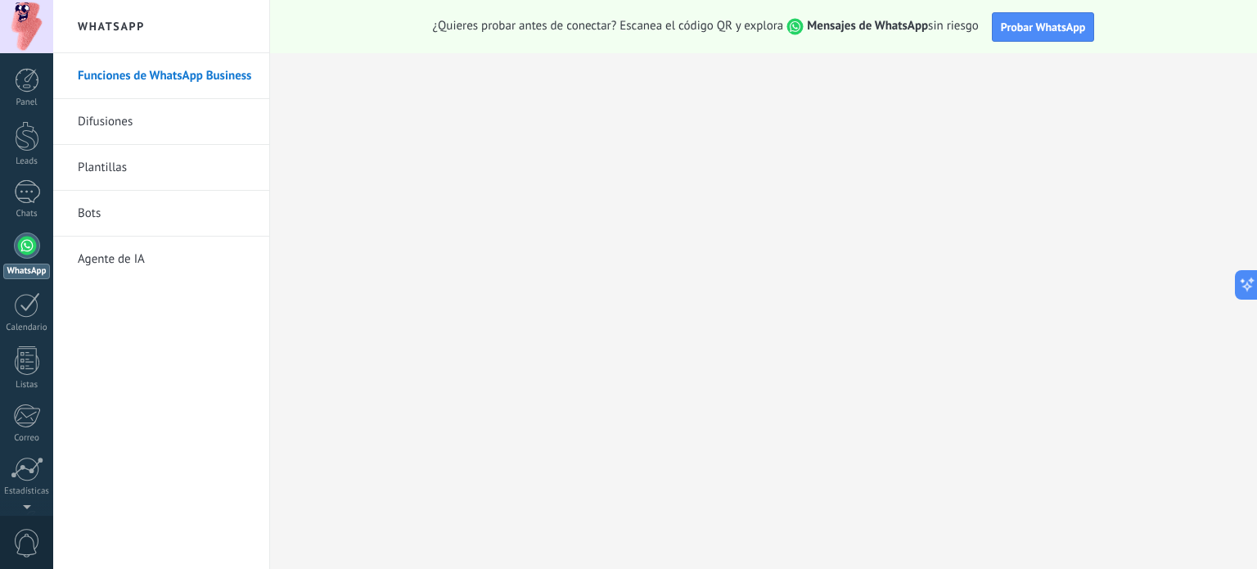
click at [154, 105] on link "Difusiones" at bounding box center [165, 122] width 175 height 46
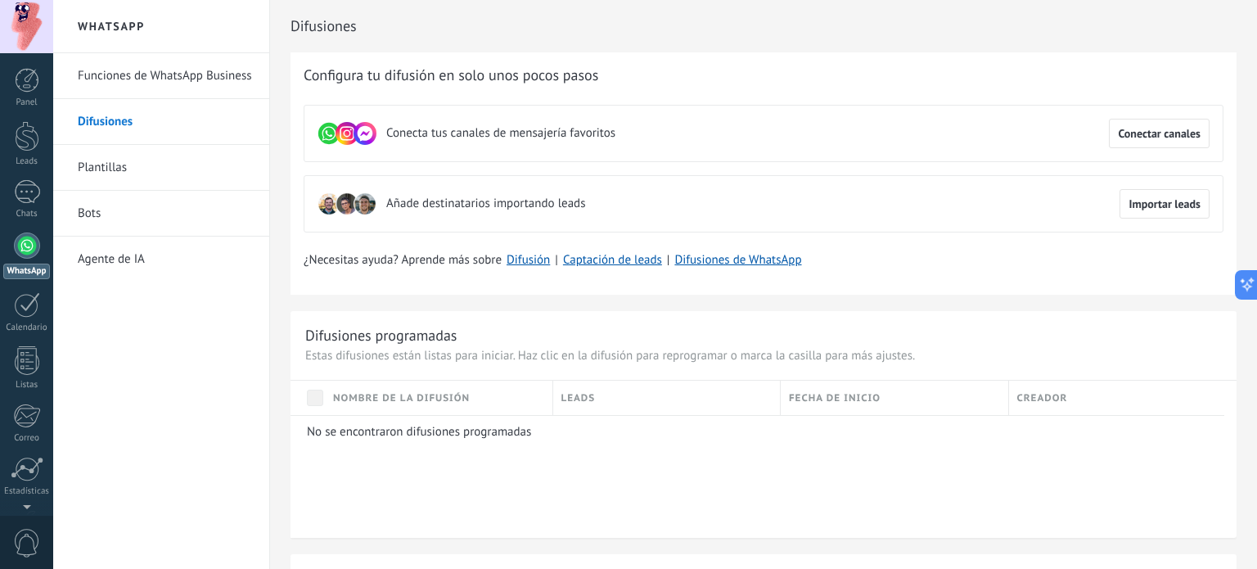
click at [112, 156] on link "Plantillas" at bounding box center [165, 168] width 175 height 46
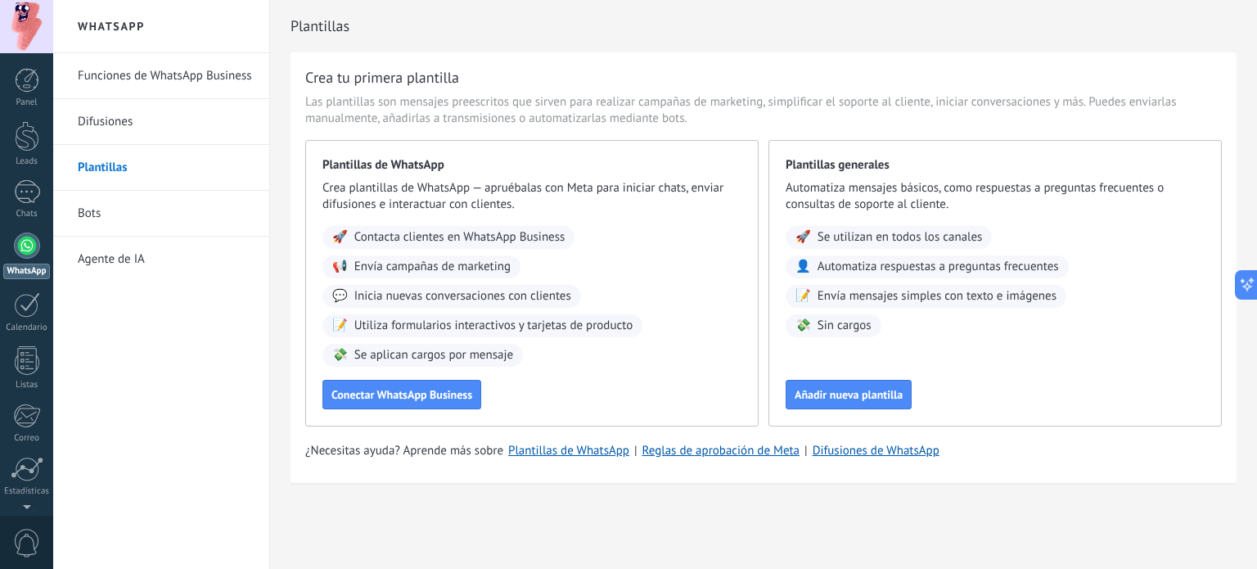
click at [127, 212] on link "Bots" at bounding box center [165, 214] width 175 height 46
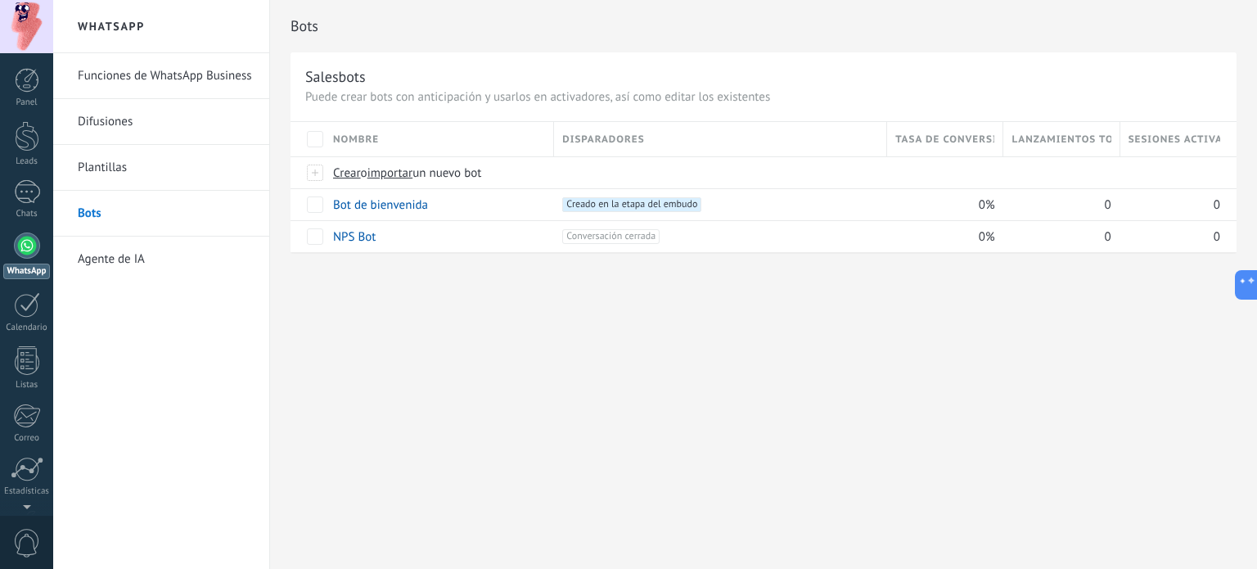
click at [102, 250] on link "Agente de IA" at bounding box center [165, 260] width 175 height 46
